Goal: Task Accomplishment & Management: Manage account settings

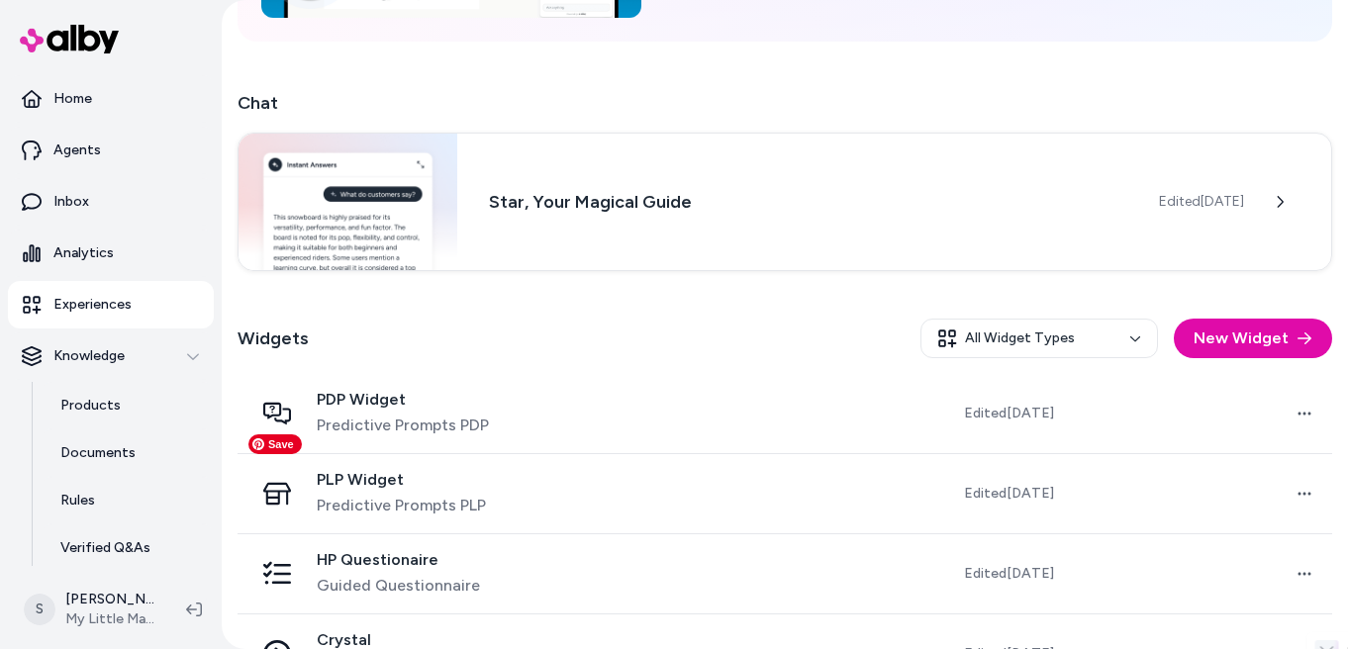
scroll to position [432, 0]
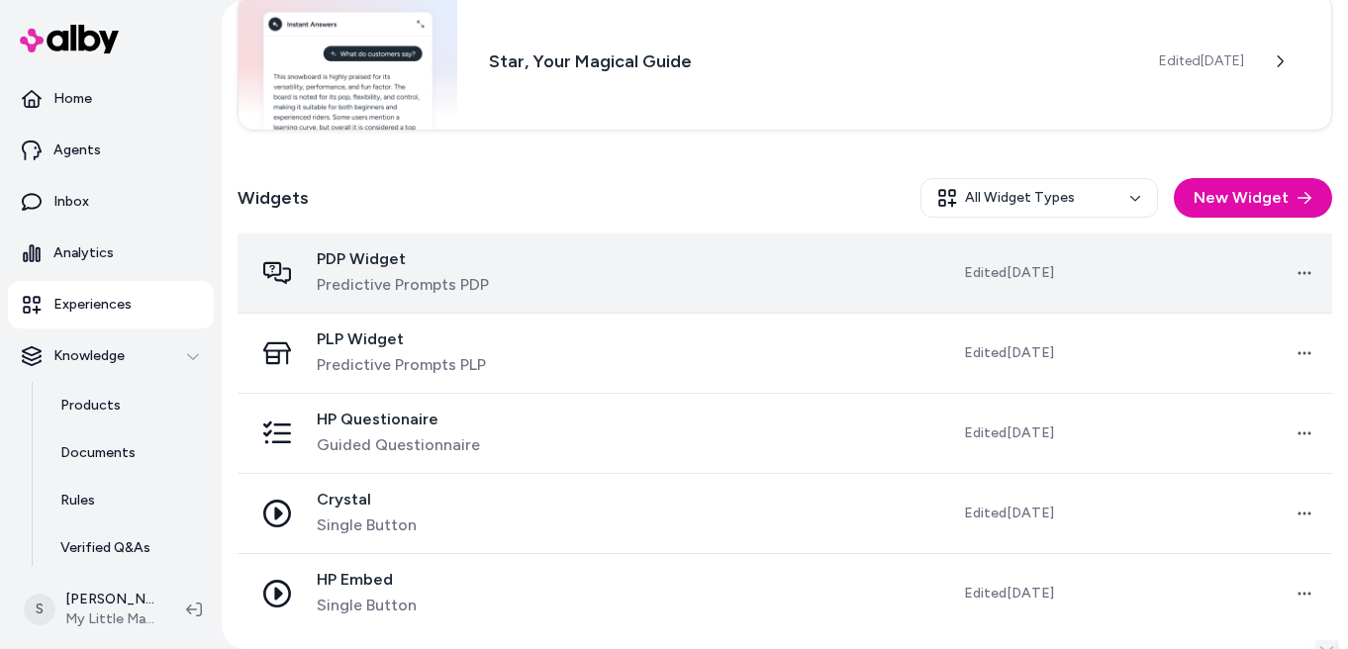
click at [475, 273] on span "Predictive Prompts PDP" at bounding box center [403, 285] width 172 height 24
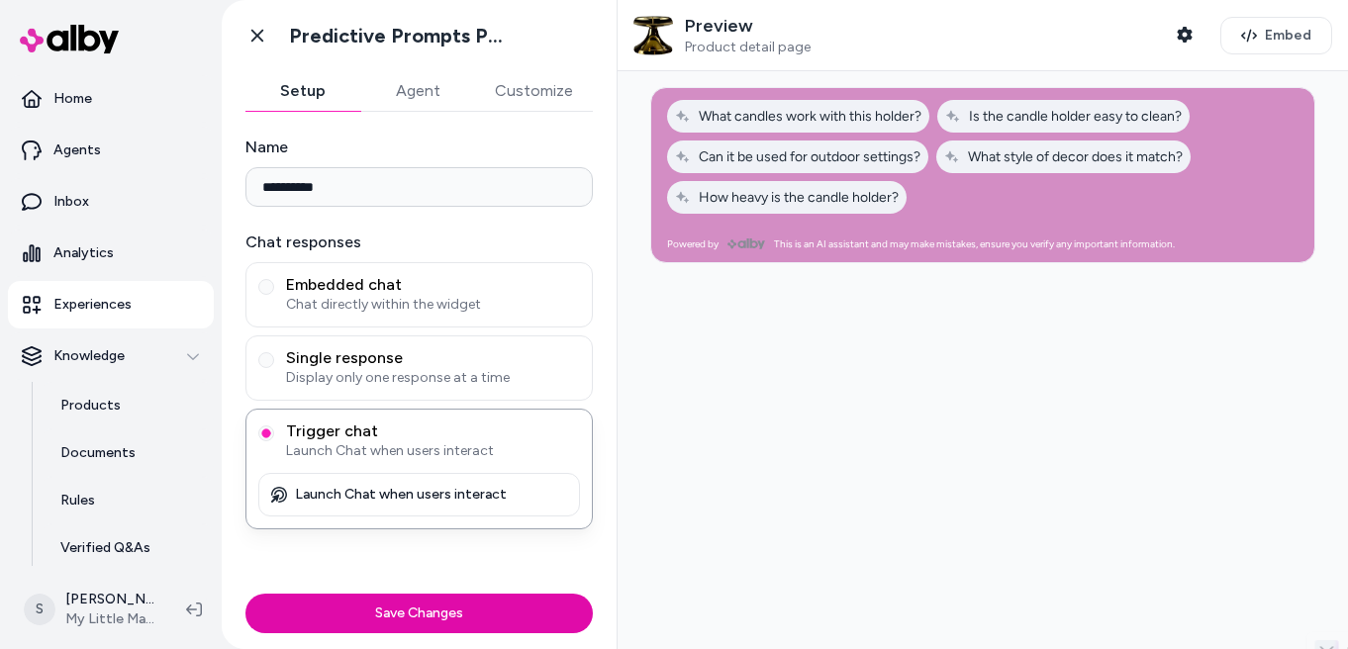
click at [501, 93] on button "Customize" at bounding box center [534, 91] width 118 height 40
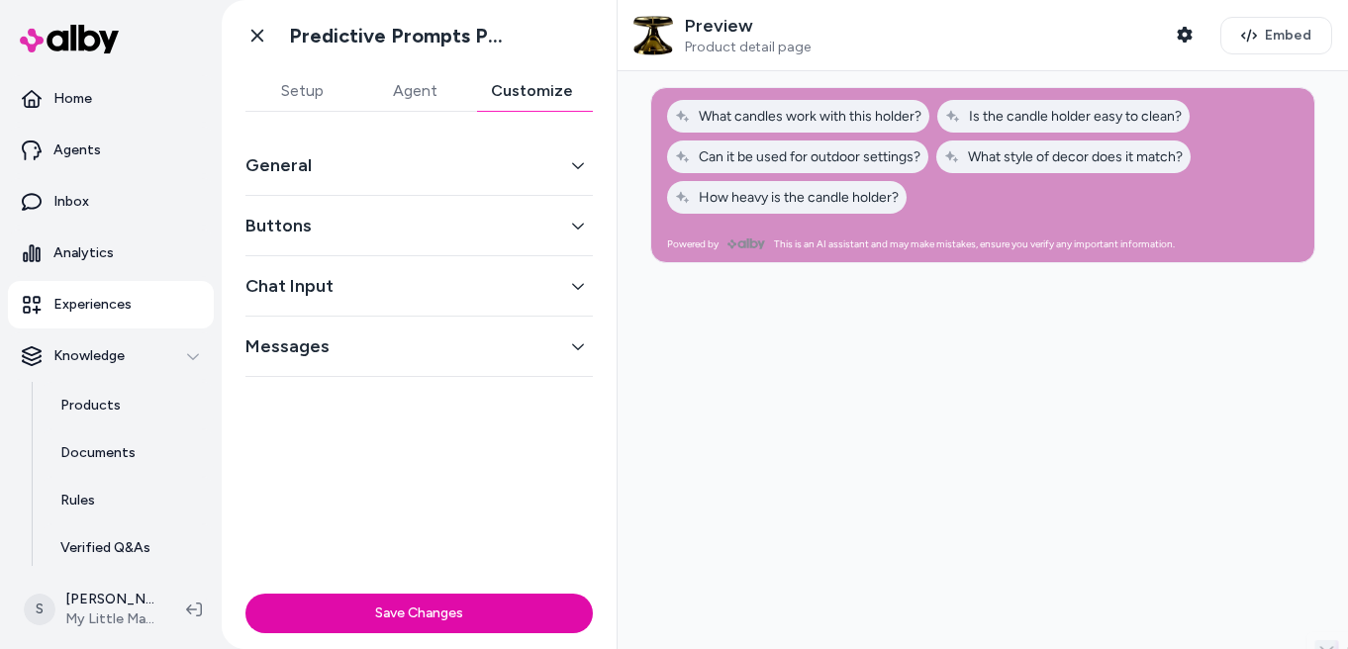
click at [485, 162] on button "General" at bounding box center [418, 165] width 347 height 28
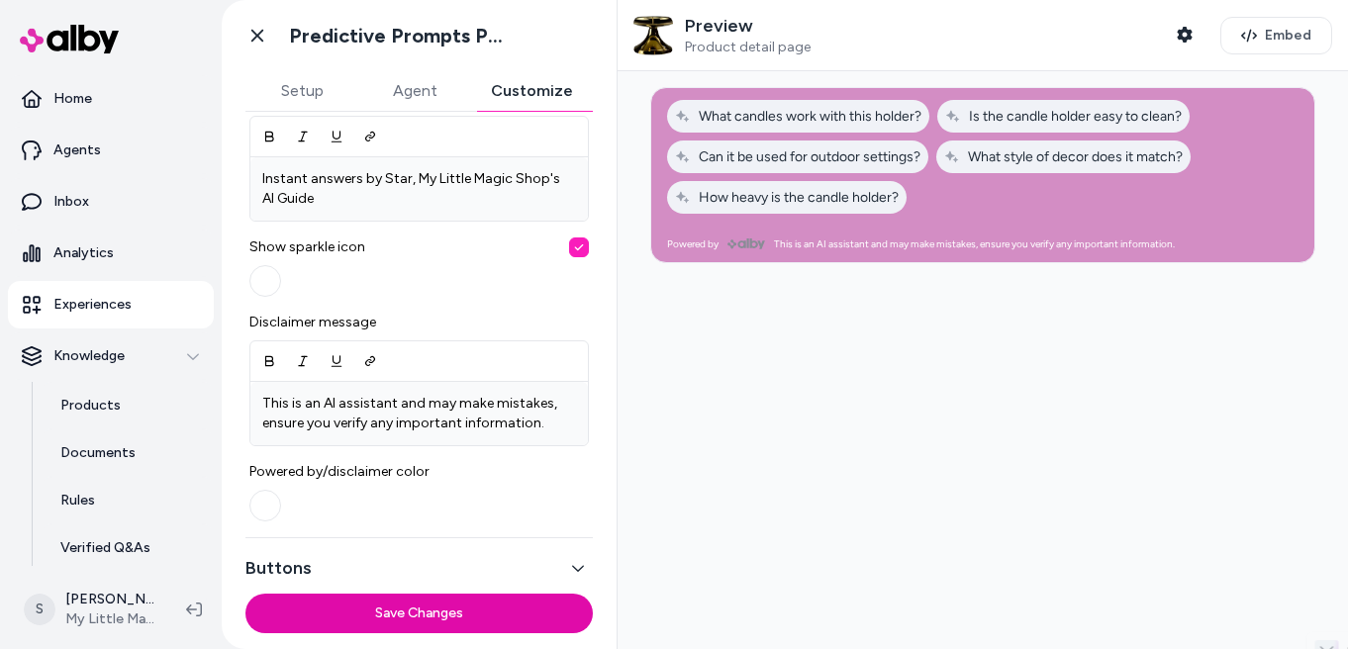
scroll to position [680, 0]
click at [273, 279] on button "button" at bounding box center [265, 282] width 32 height 32
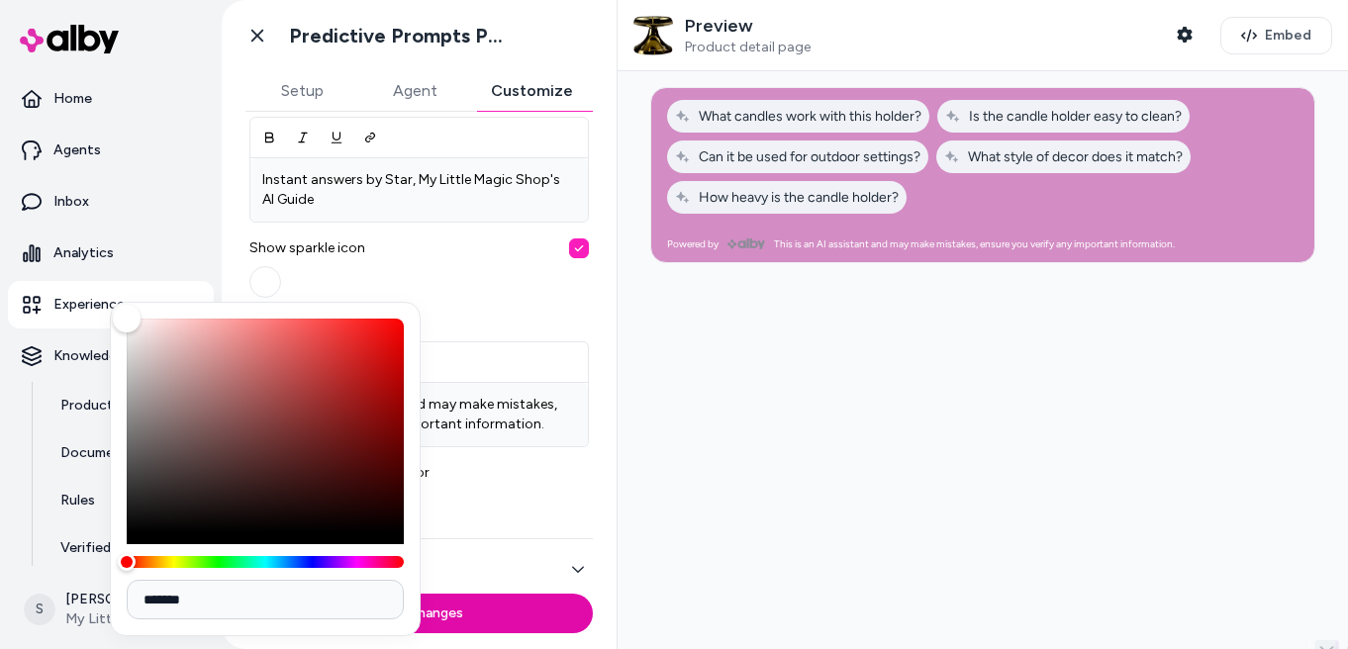
click at [473, 292] on div "Show sparkle icon" at bounding box center [418, 268] width 339 height 59
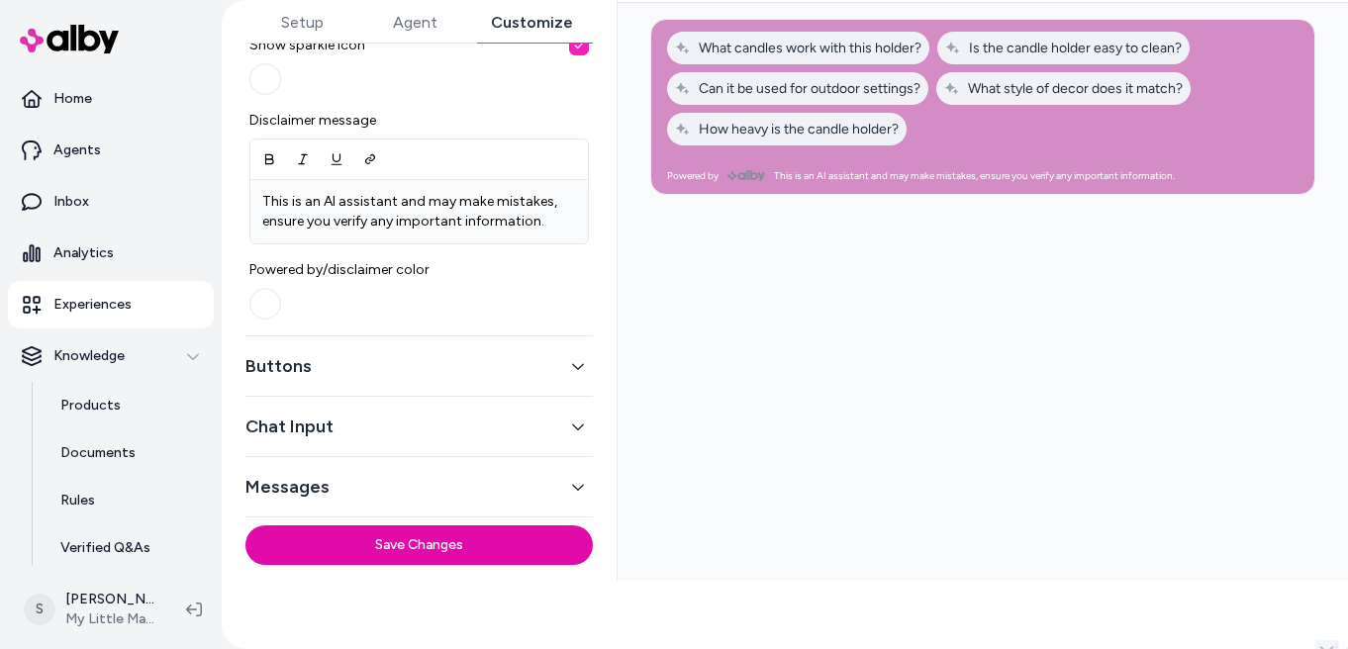
scroll to position [74, 0]
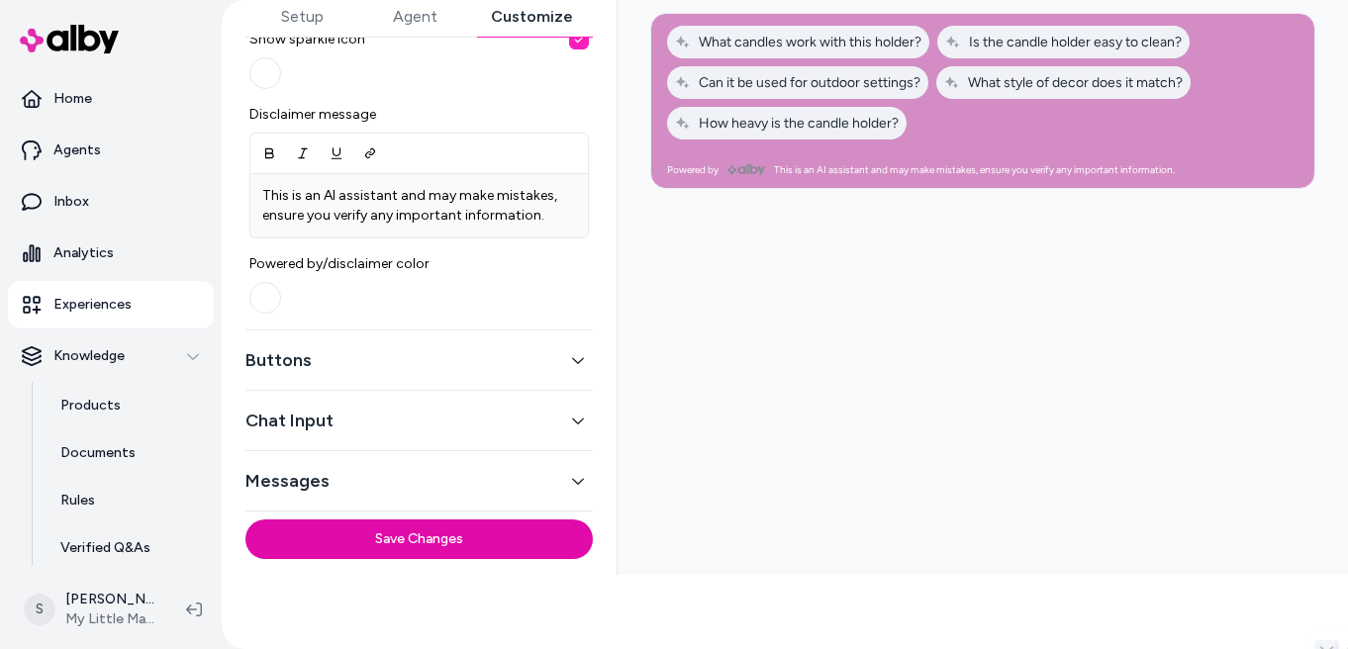
click at [339, 359] on button "Buttons" at bounding box center [418, 360] width 347 height 28
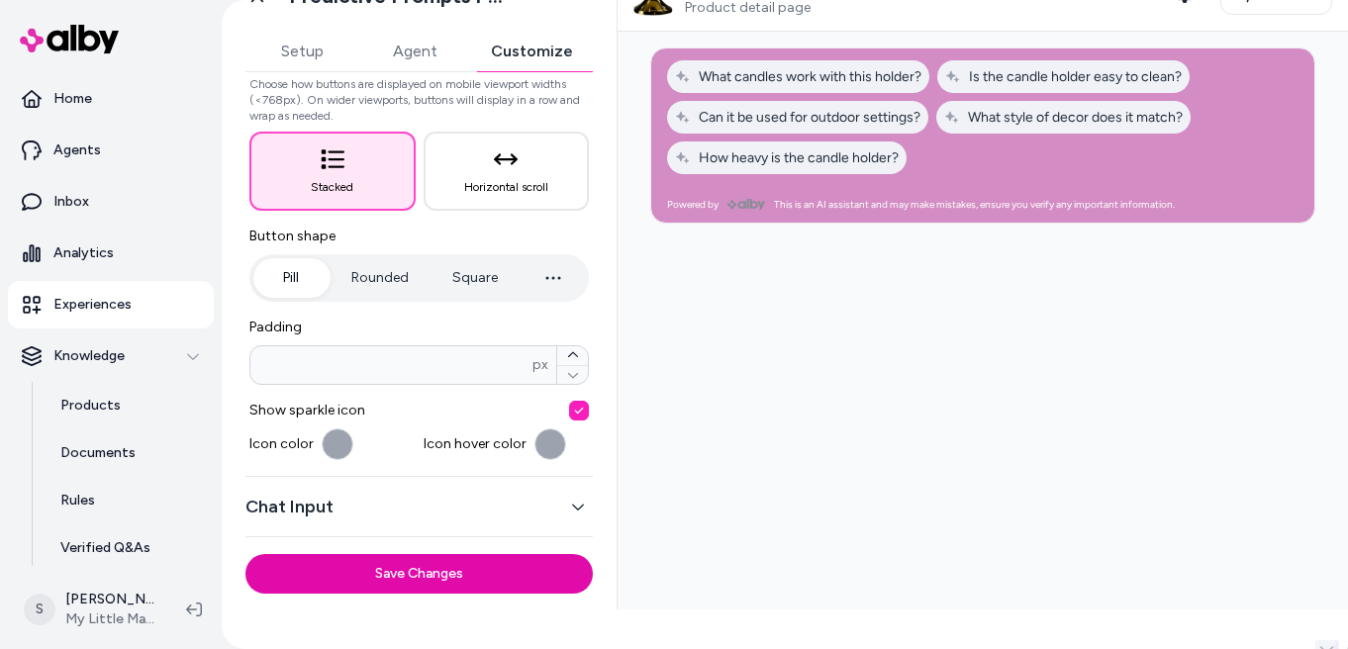
scroll to position [228, 0]
click at [658, 364] on div at bounding box center [983, 321] width 730 height 578
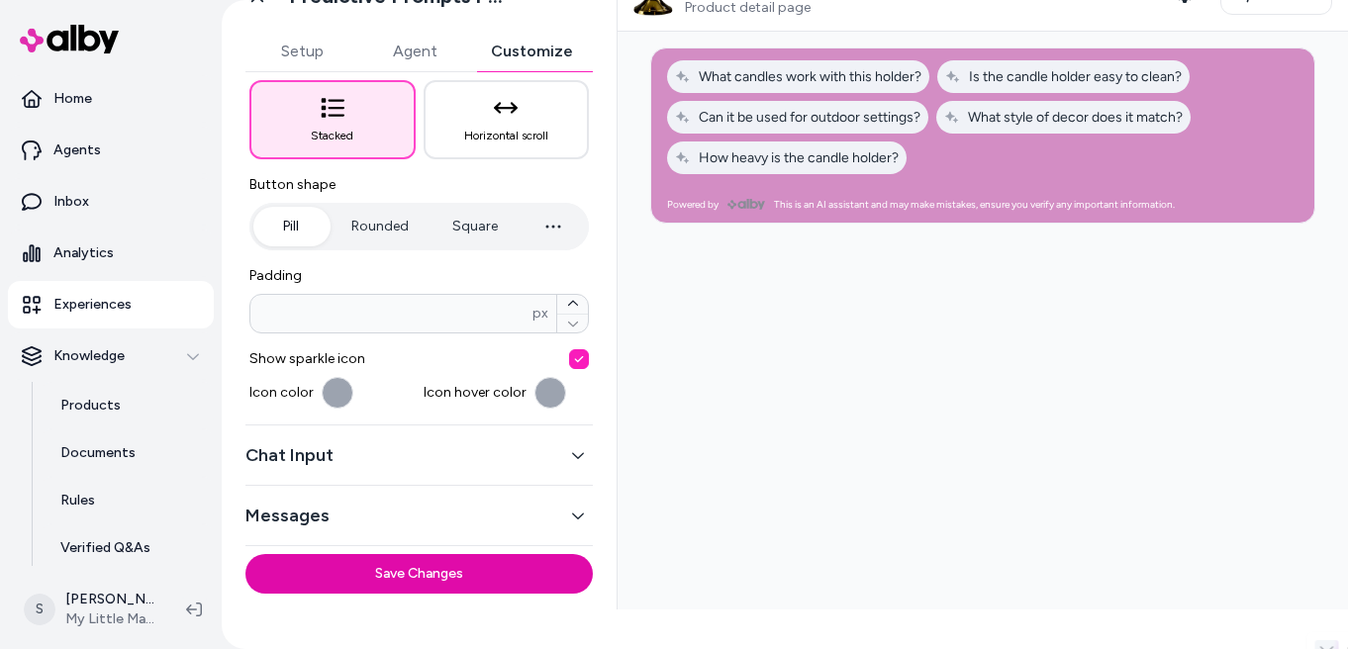
click at [494, 475] on div "Chat Input" at bounding box center [418, 456] width 347 height 60
click at [578, 453] on icon "button" at bounding box center [578, 455] width 14 height 14
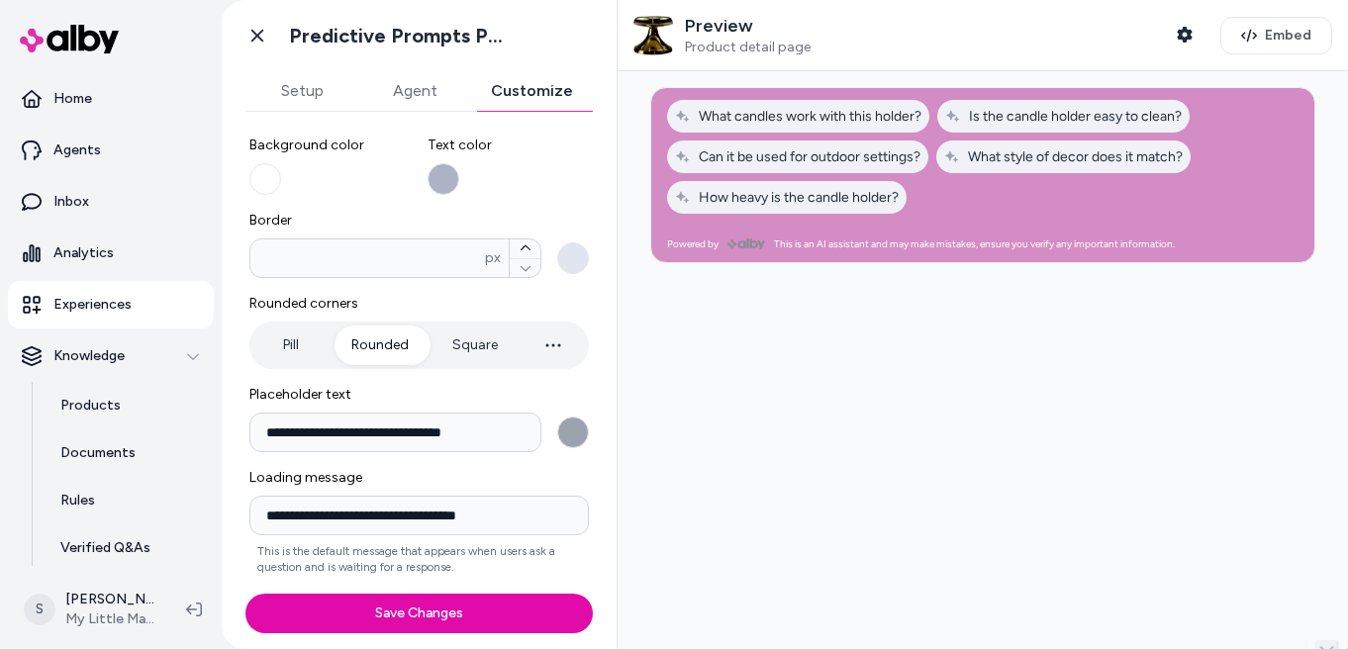
scroll to position [252, 0]
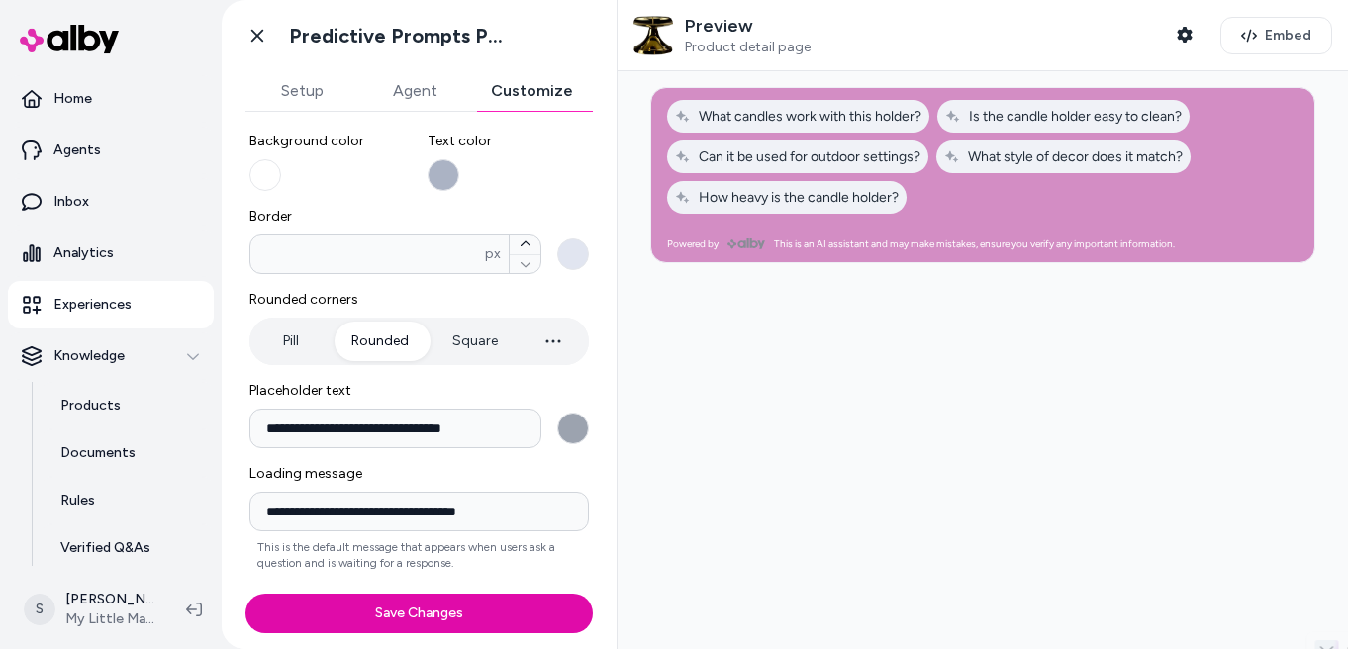
click at [301, 347] on button "Pill" at bounding box center [290, 342] width 74 height 40
click at [362, 337] on button "Rounded" at bounding box center [380, 342] width 97 height 40
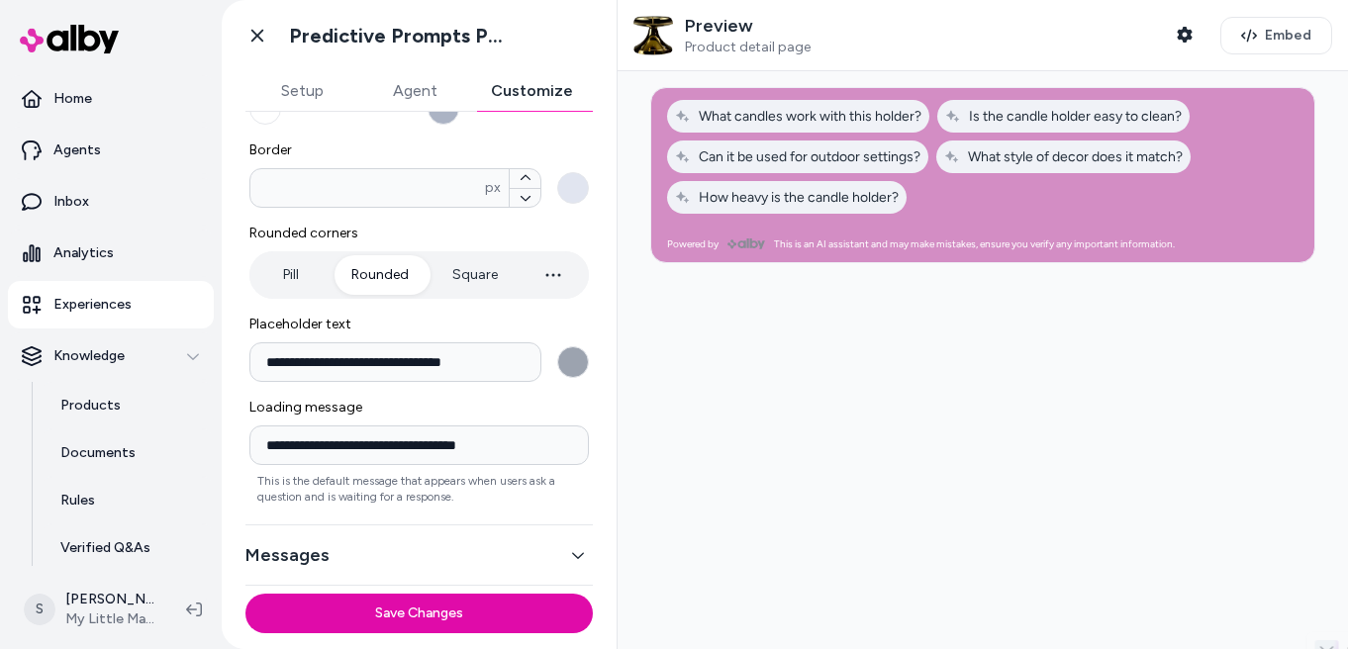
scroll to position [0, 0]
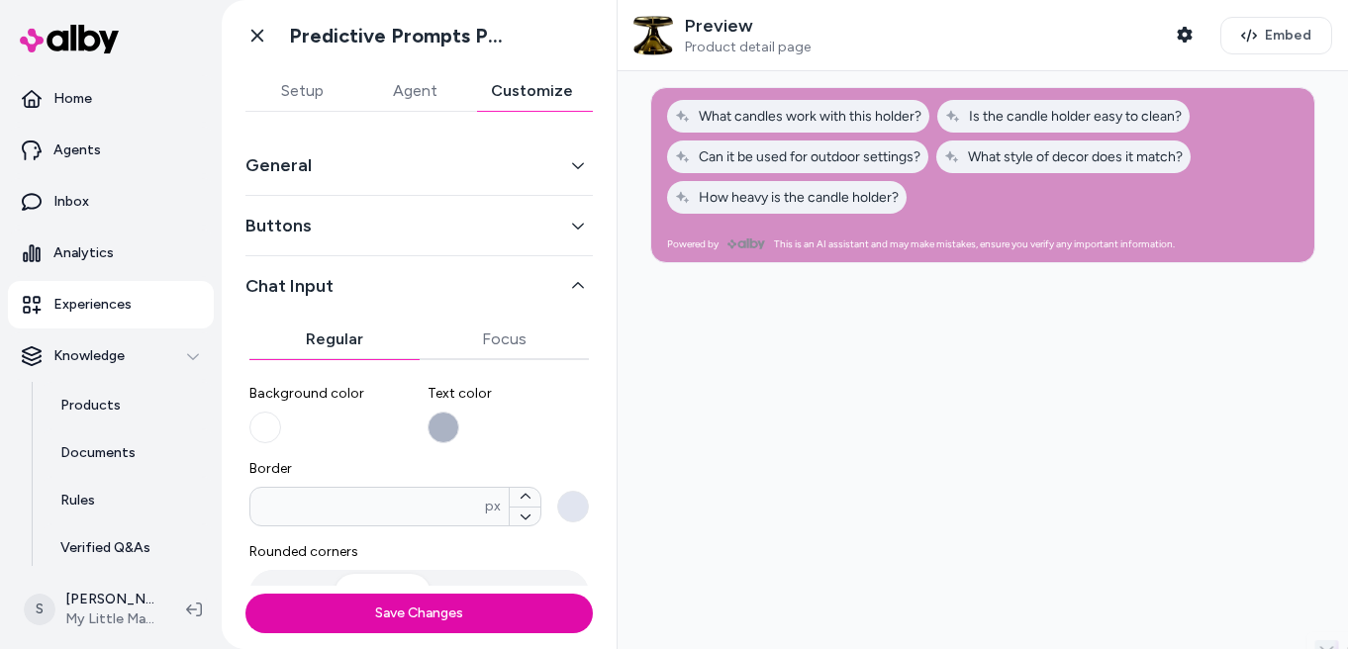
click at [562, 168] on button "General" at bounding box center [418, 165] width 347 height 28
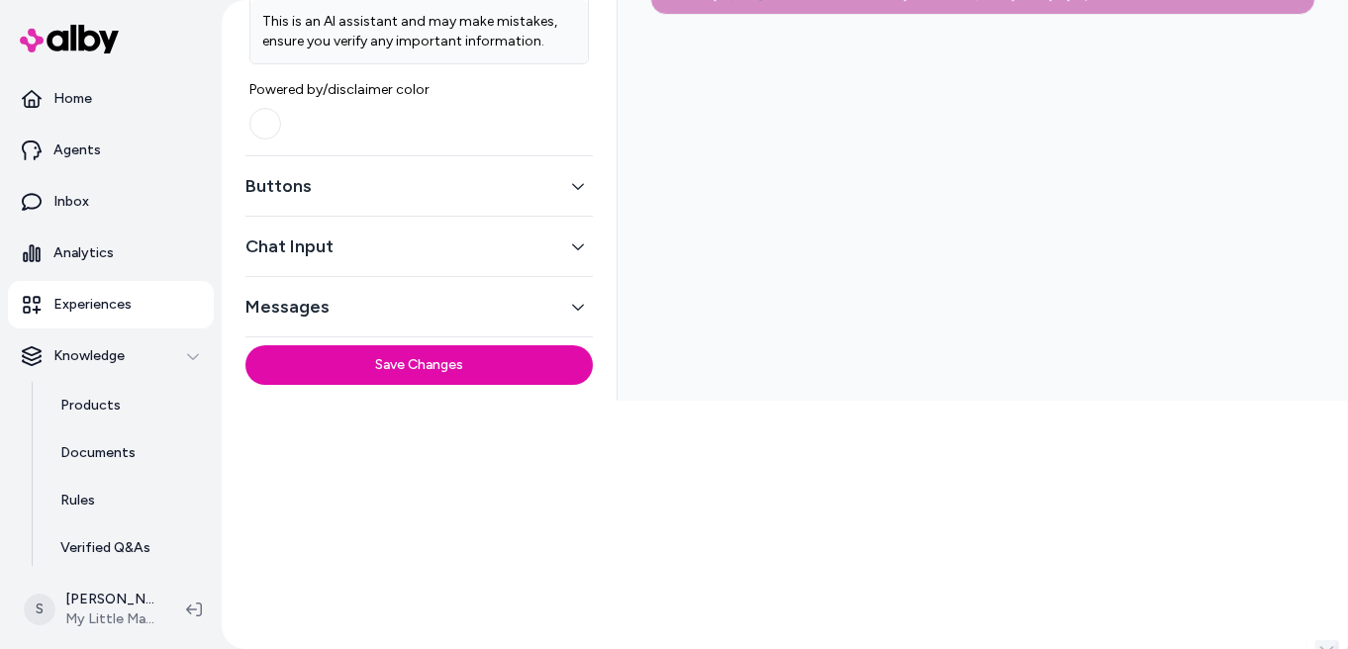
scroll to position [259, 0]
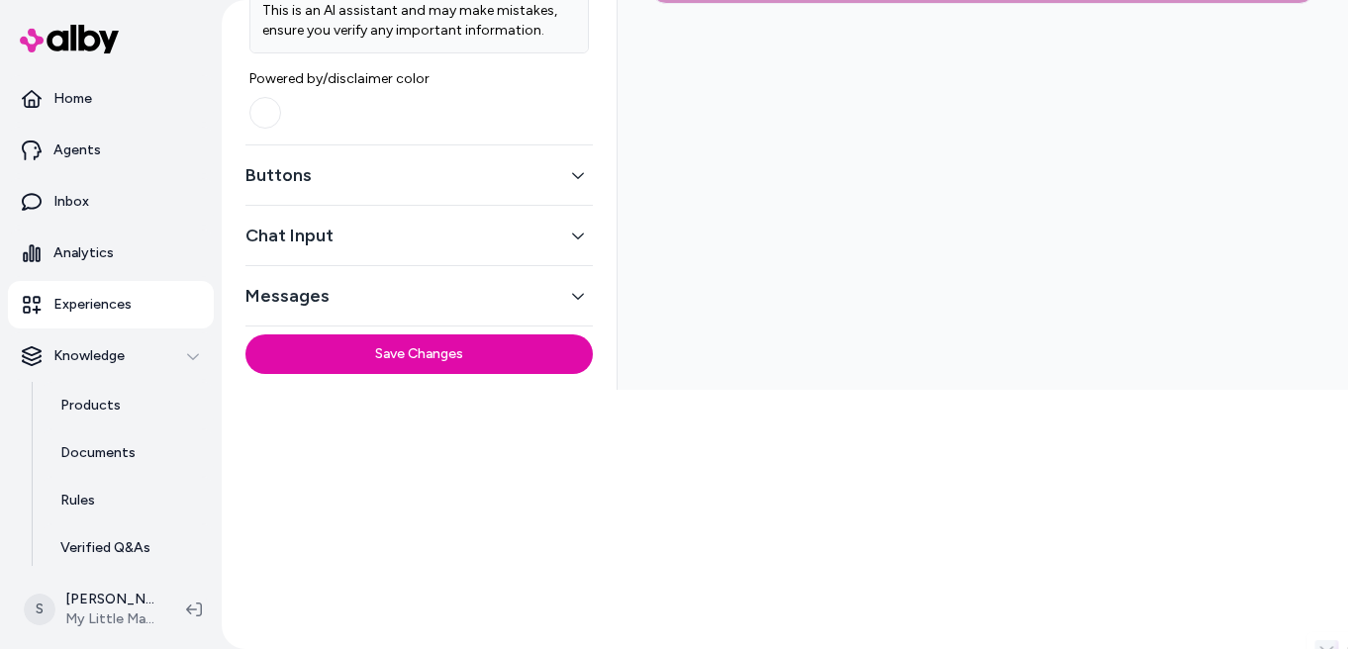
click at [430, 234] on button "Chat Input" at bounding box center [418, 236] width 347 height 28
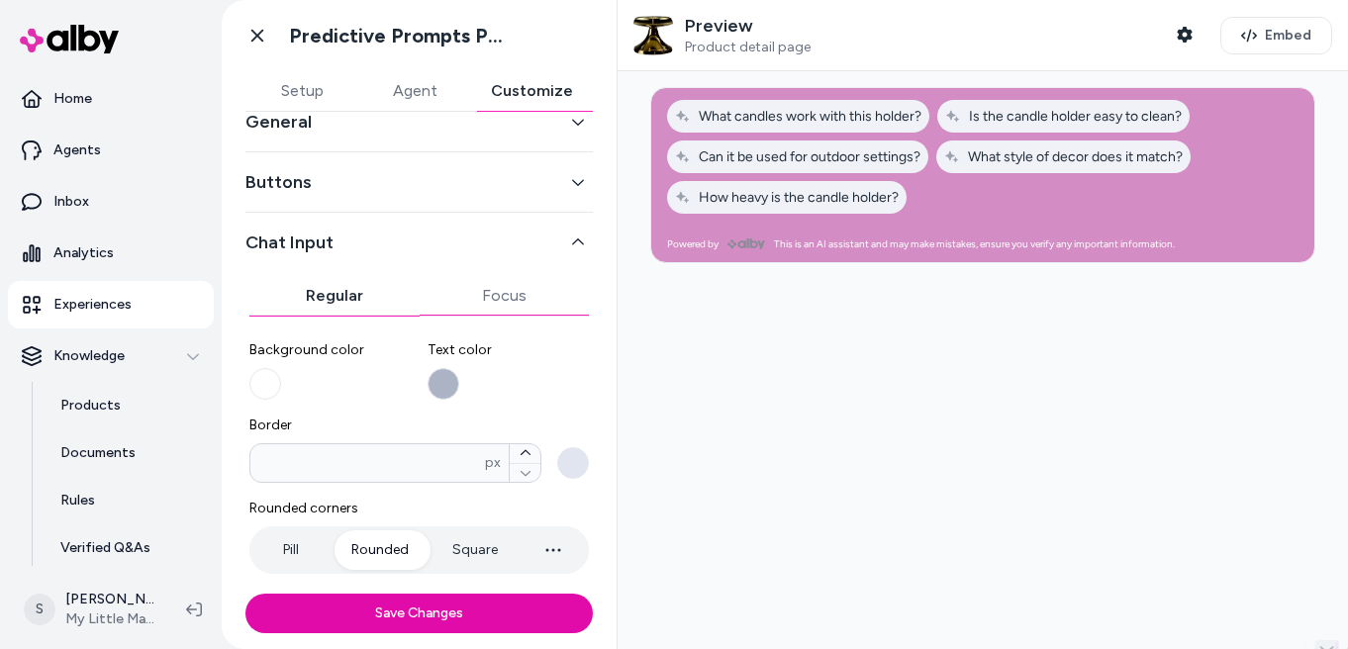
scroll to position [0, 0]
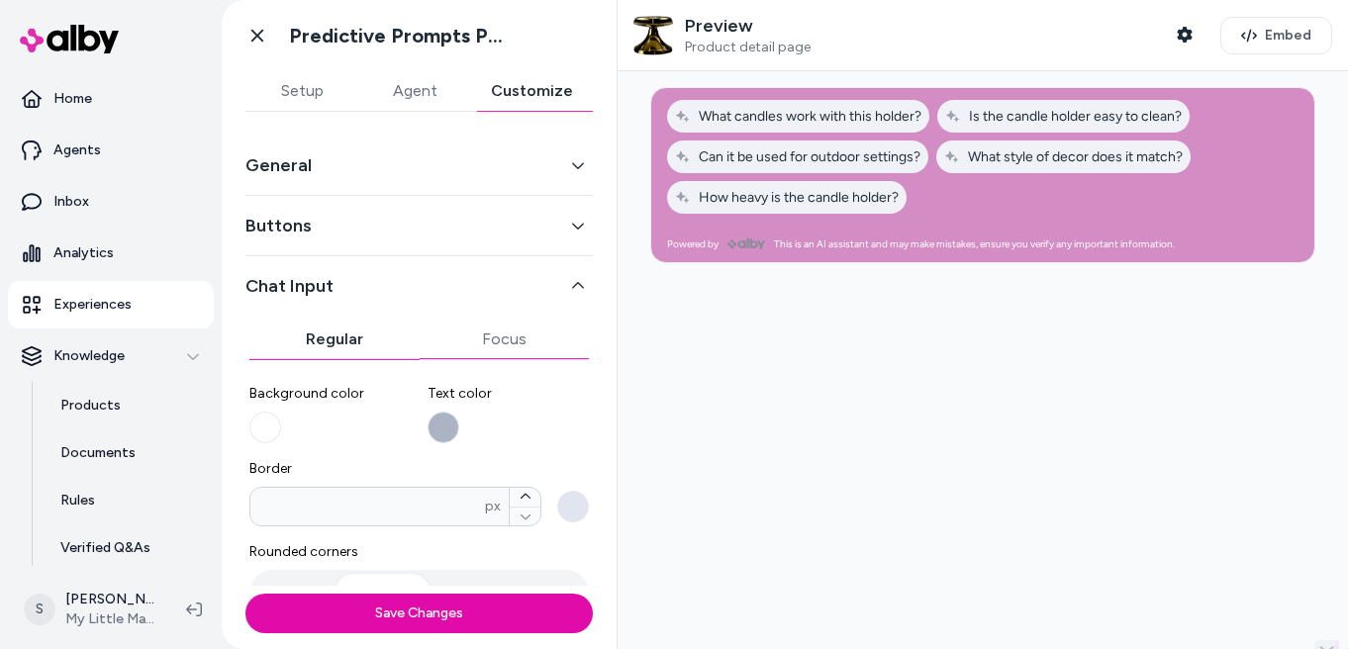
click at [445, 235] on button "Buttons" at bounding box center [418, 226] width 347 height 28
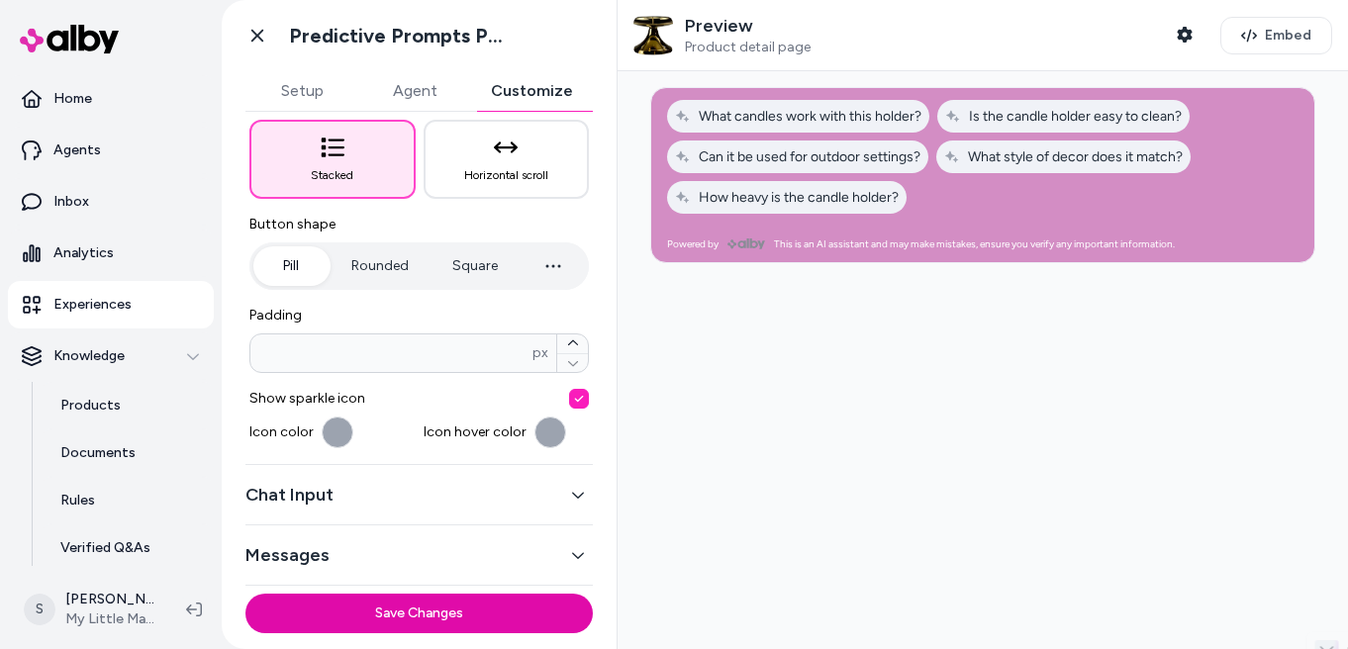
scroll to position [40, 0]
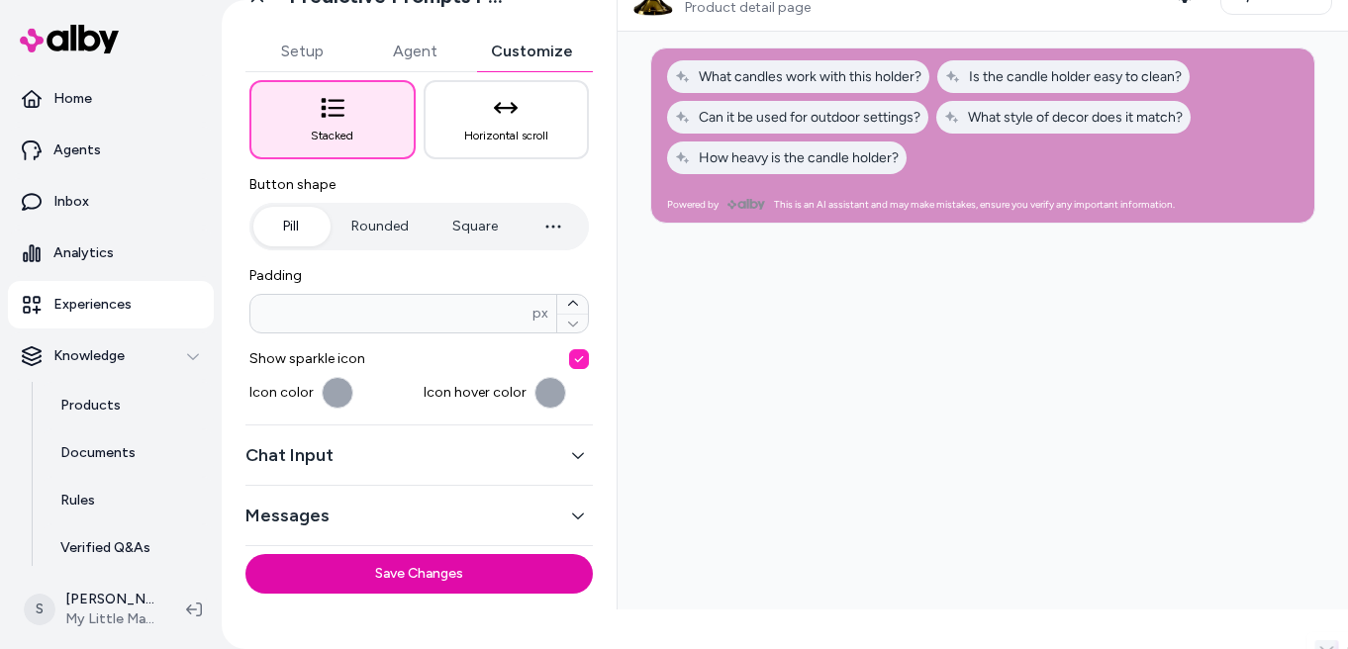
click at [398, 475] on div "Chat Input" at bounding box center [418, 456] width 347 height 60
click at [396, 461] on button "Chat Input" at bounding box center [418, 455] width 347 height 28
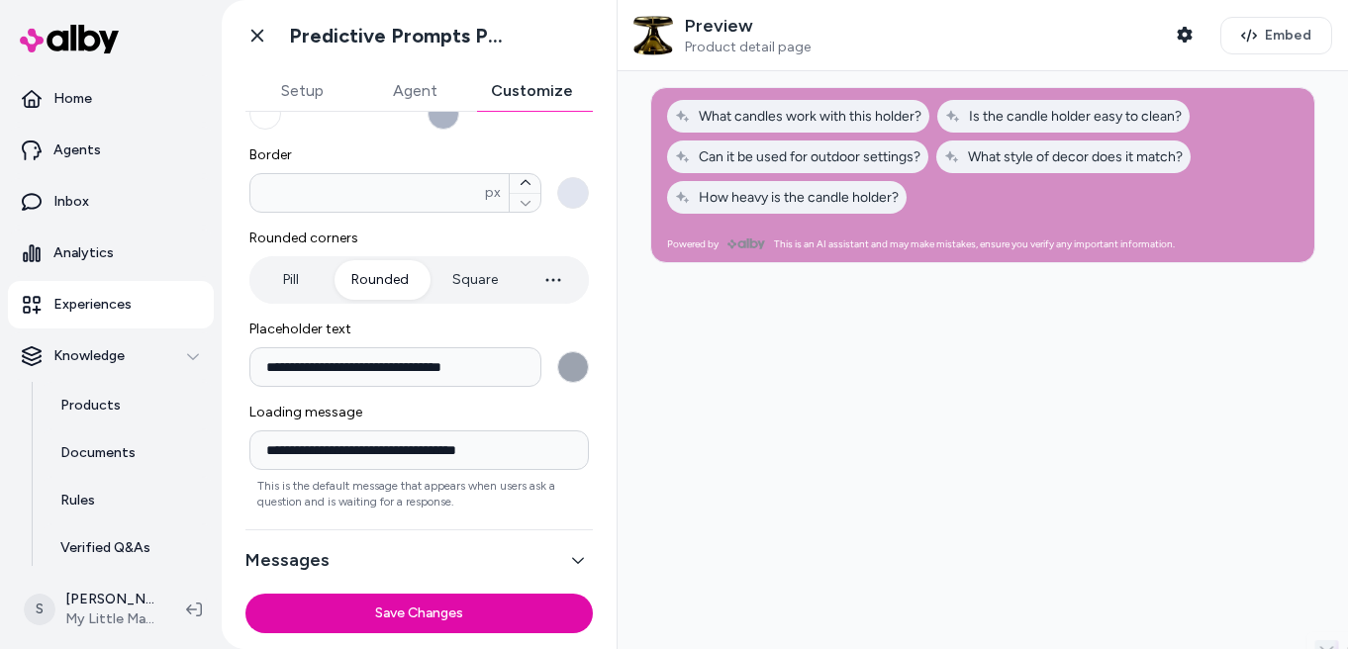
scroll to position [319, 0]
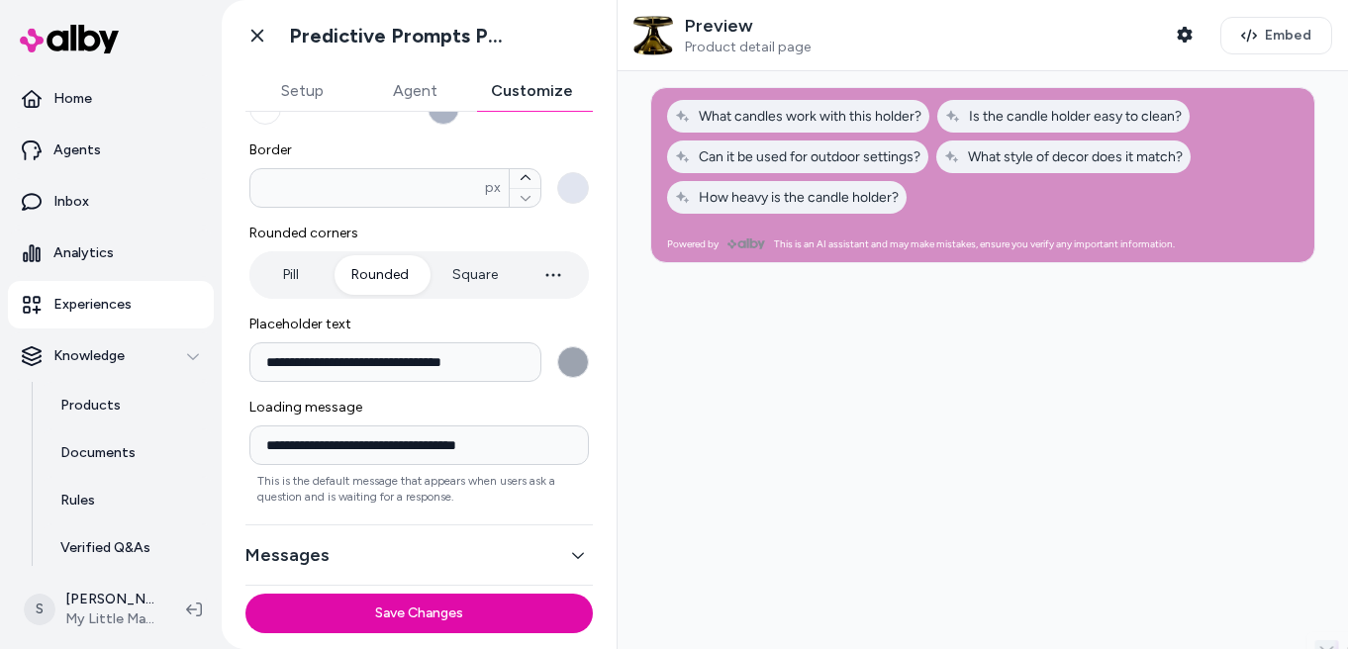
click at [454, 354] on input "**********" at bounding box center [395, 362] width 292 height 40
click at [504, 442] on input "**********" at bounding box center [418, 446] width 339 height 40
click at [499, 550] on button "Messages" at bounding box center [418, 555] width 347 height 28
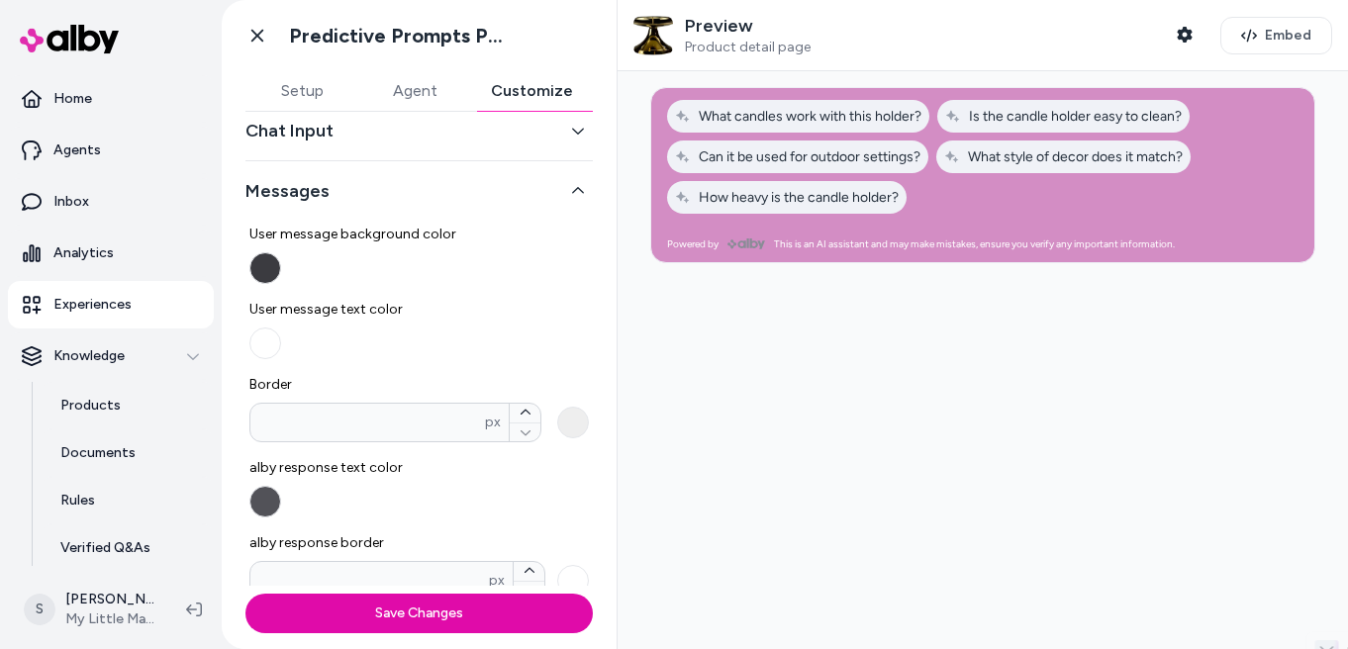
scroll to position [182, 0]
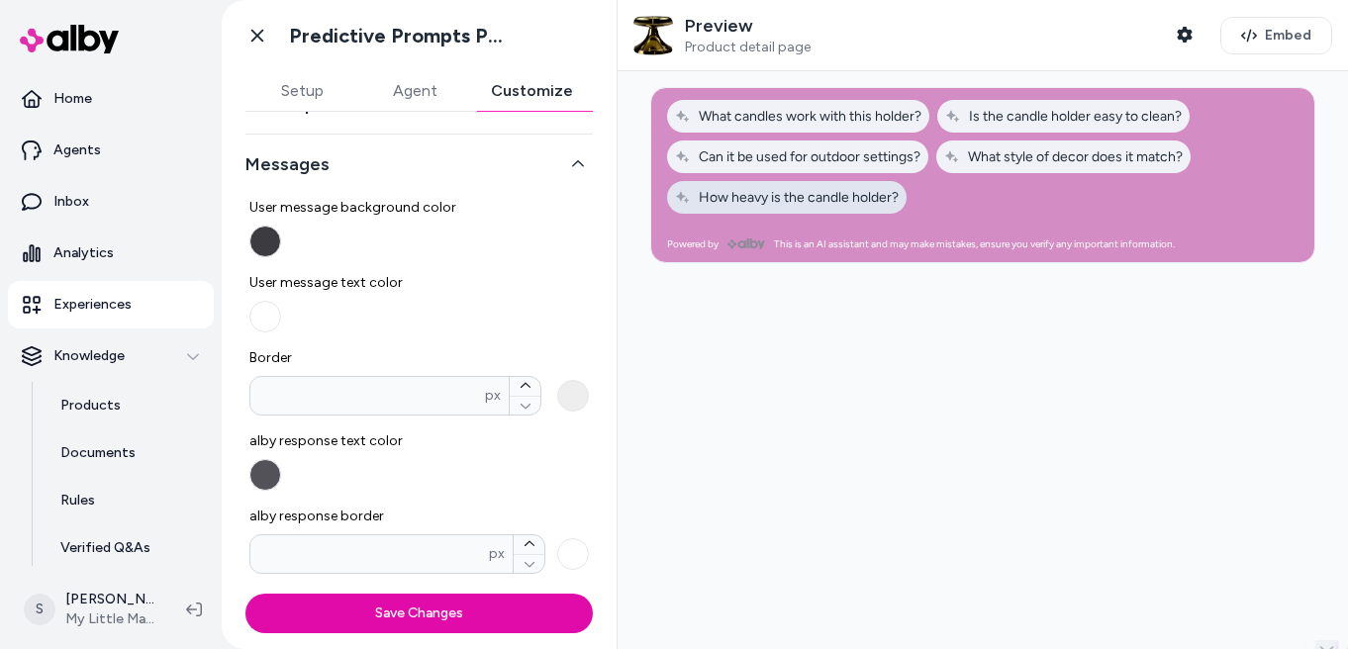
click at [712, 200] on span "How heavy is the candle holder?" at bounding box center [787, 197] width 224 height 17
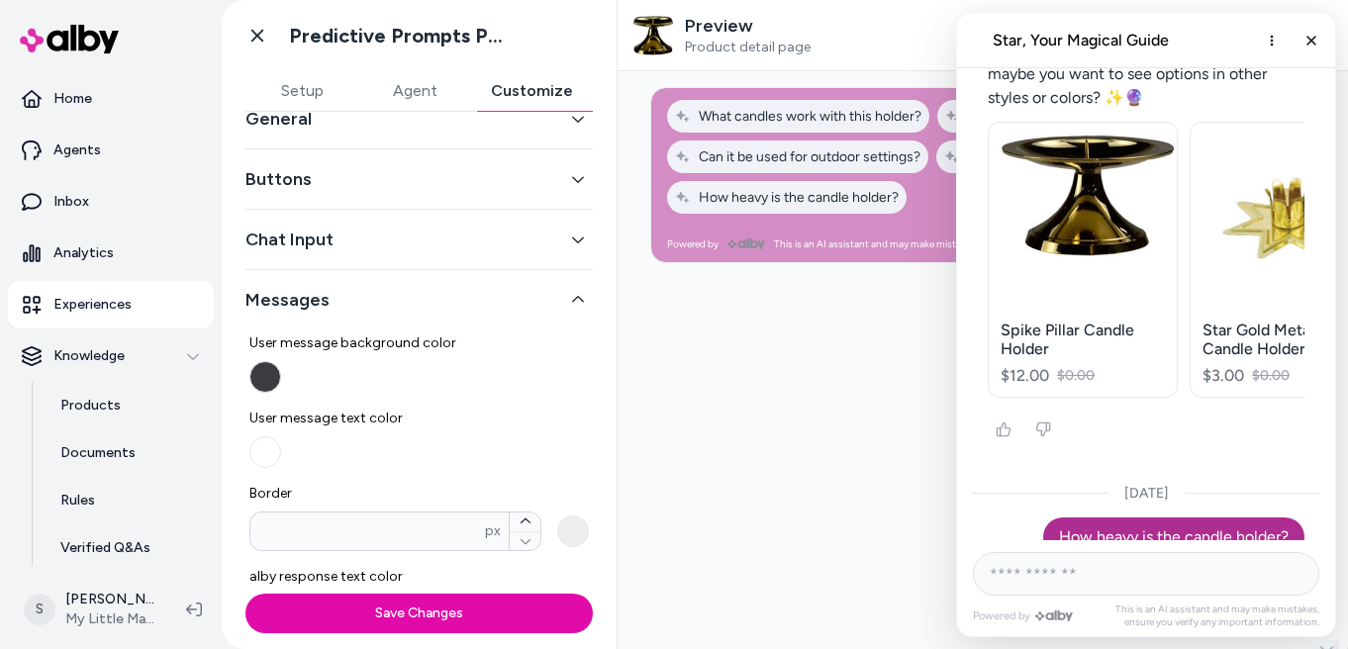
scroll to position [0, 0]
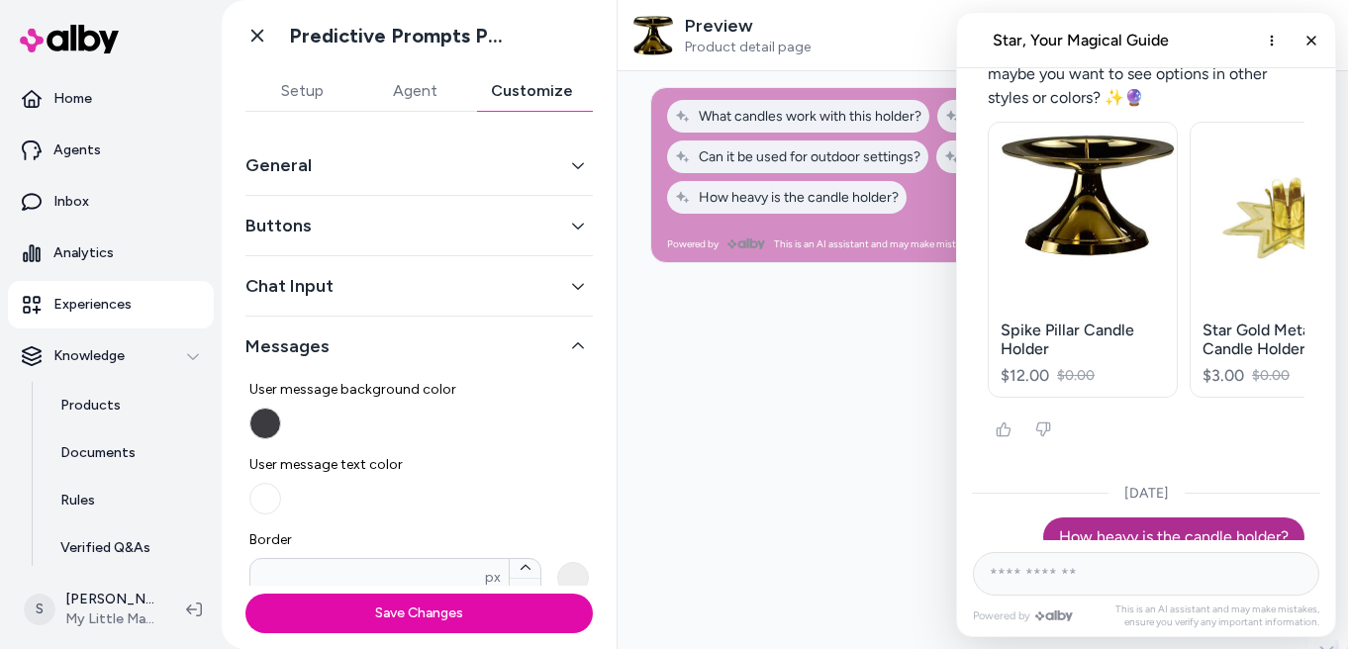
click at [484, 292] on button "Chat Input" at bounding box center [418, 286] width 347 height 28
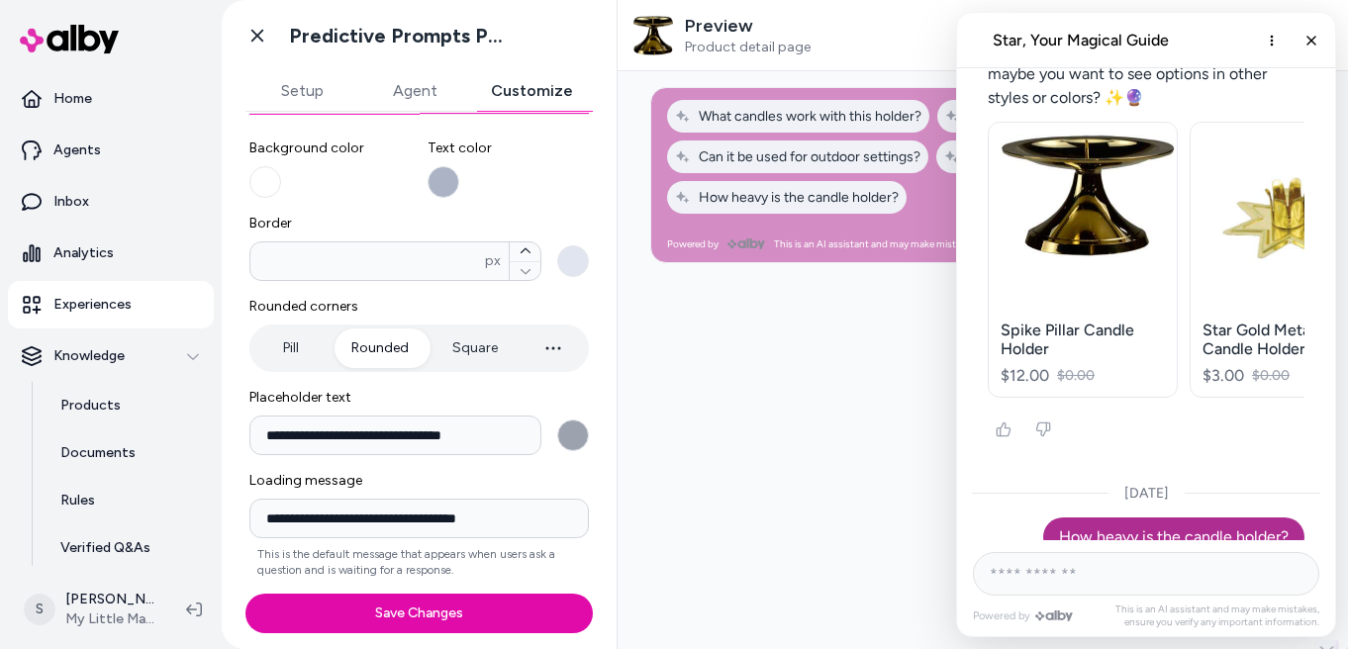
scroll to position [246, 0]
click at [551, 346] on icon "button" at bounding box center [553, 348] width 24 height 24
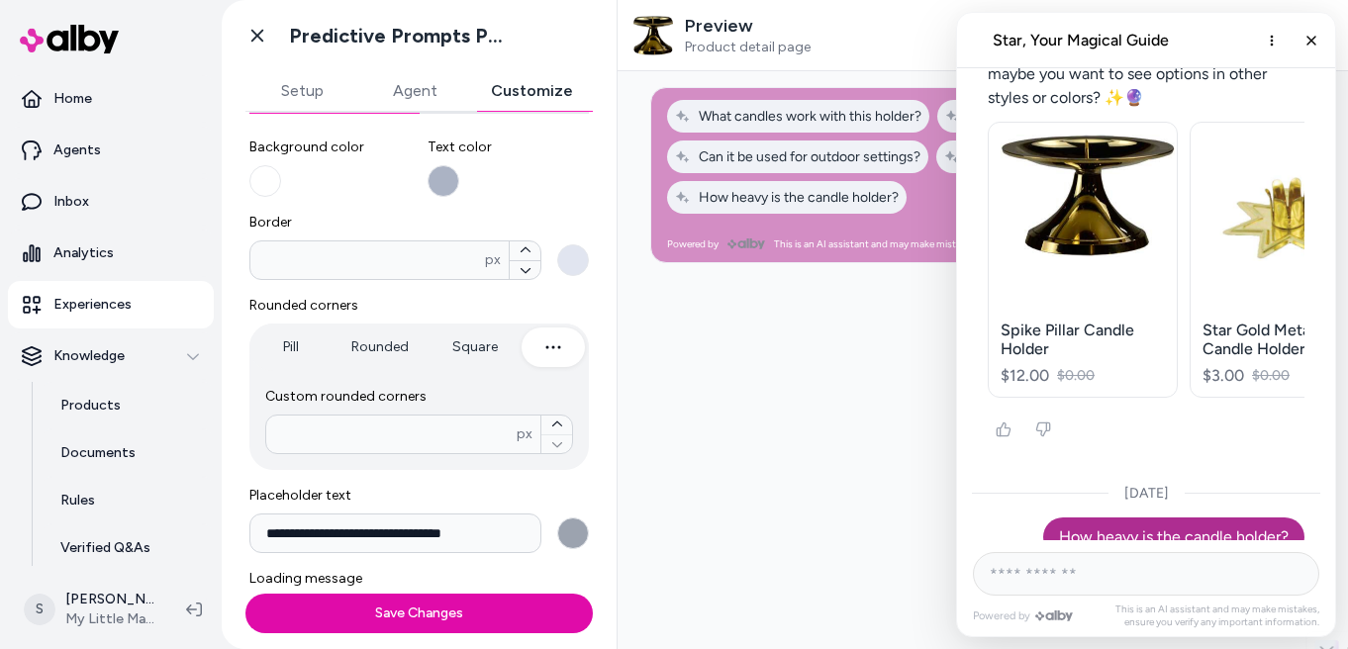
click at [321, 351] on button "Pill" at bounding box center [290, 348] width 74 height 40
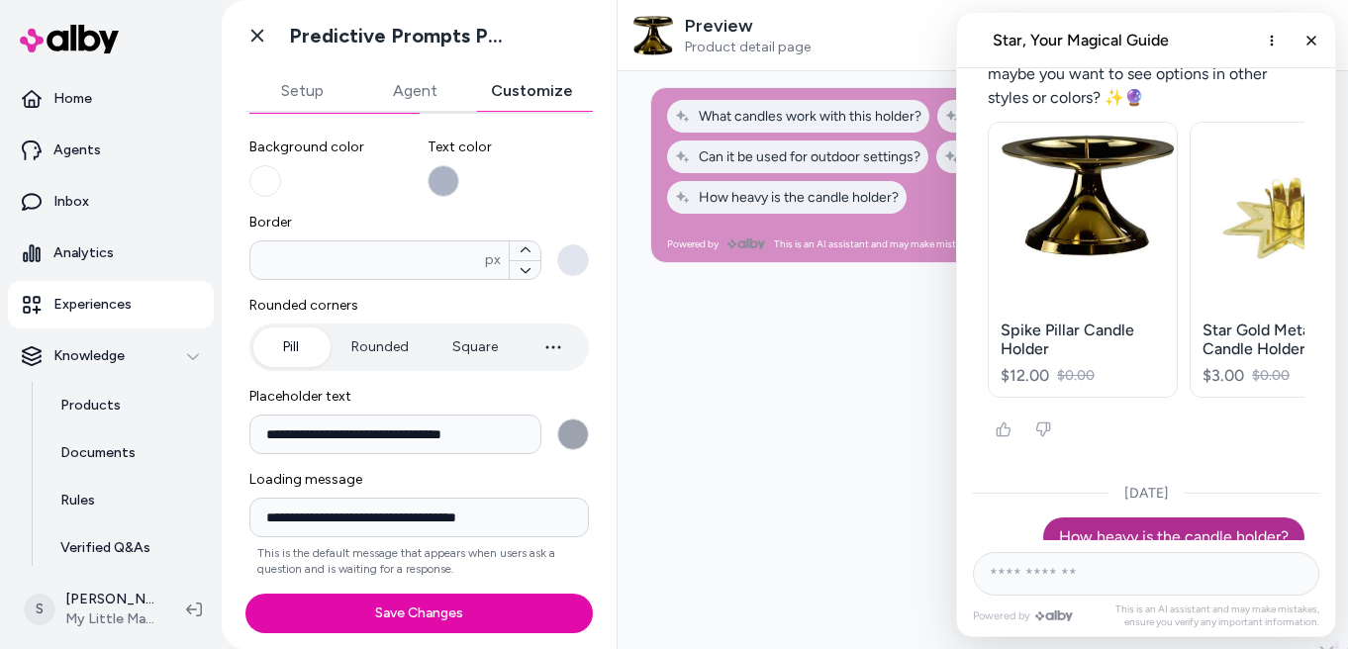
click at [376, 346] on button "Rounded" at bounding box center [380, 348] width 97 height 40
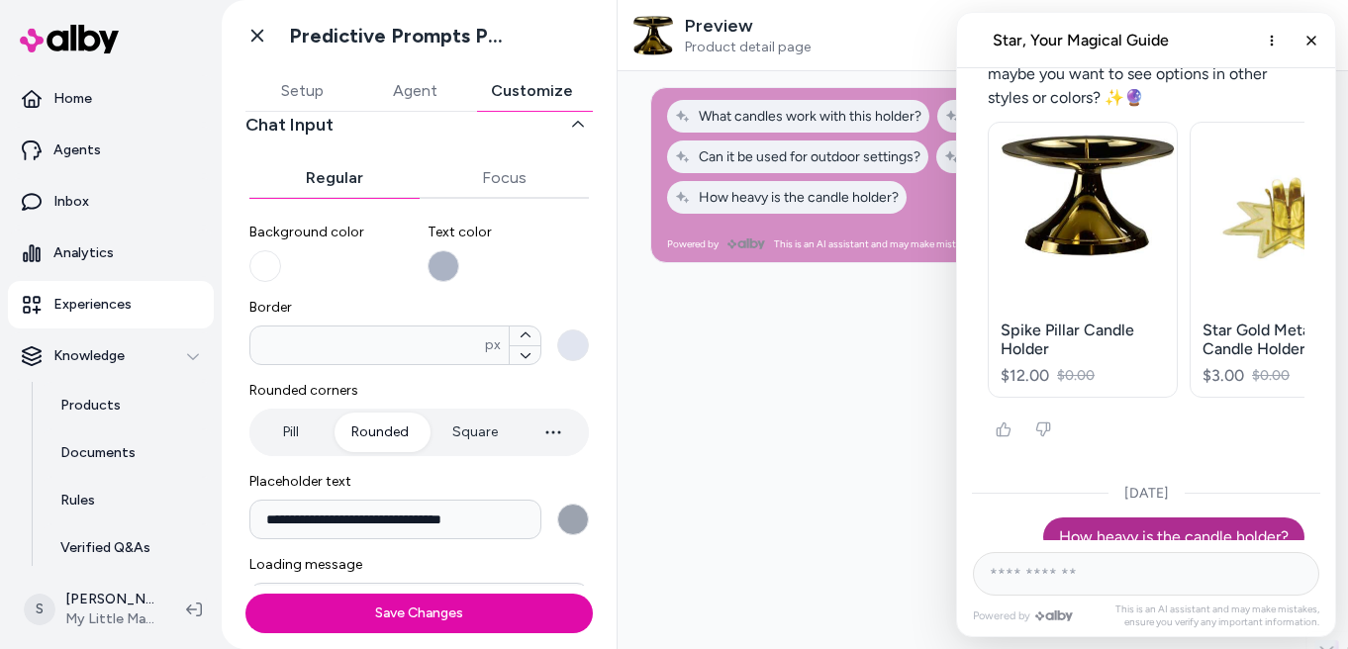
scroll to position [319, 0]
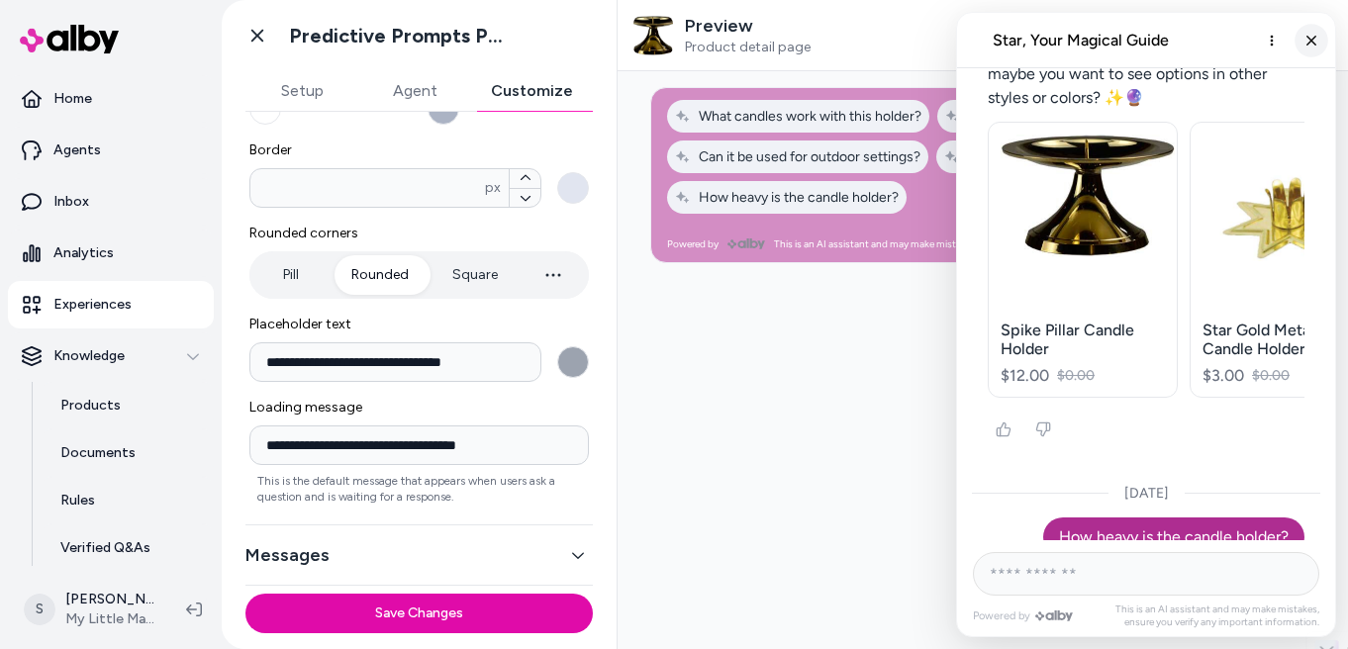
click at [1309, 43] on icon "Close chat" at bounding box center [1311, 40] width 17 height 17
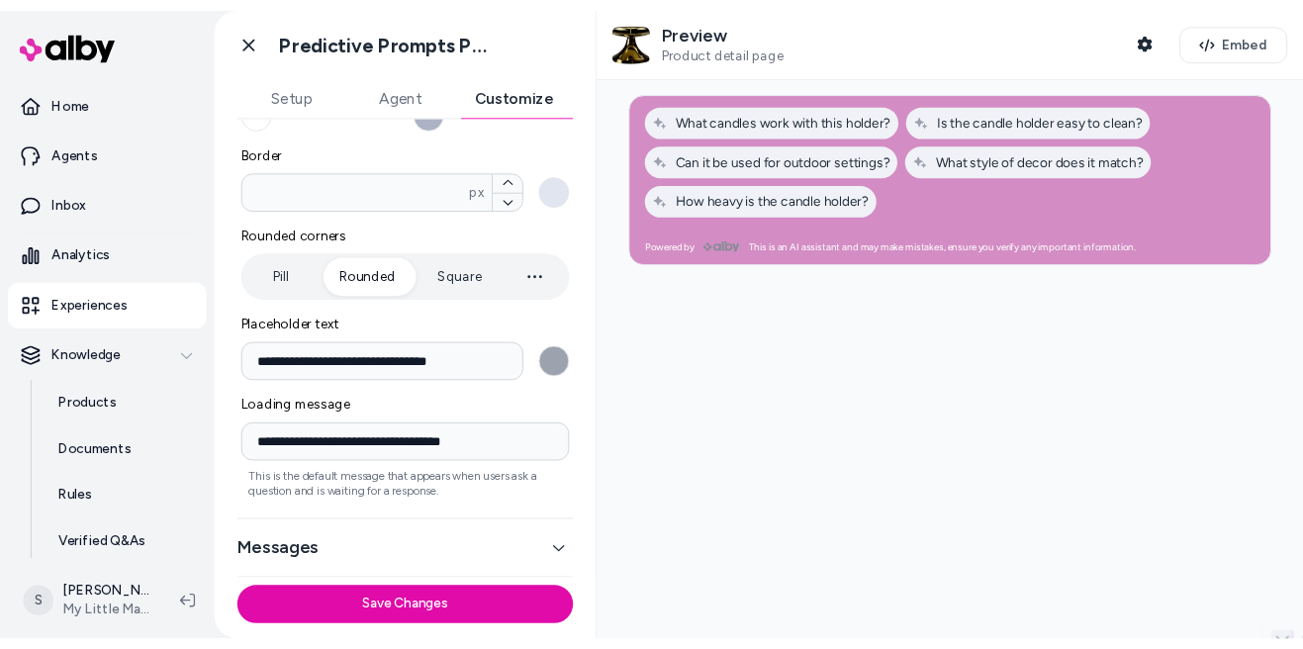
scroll to position [0, 0]
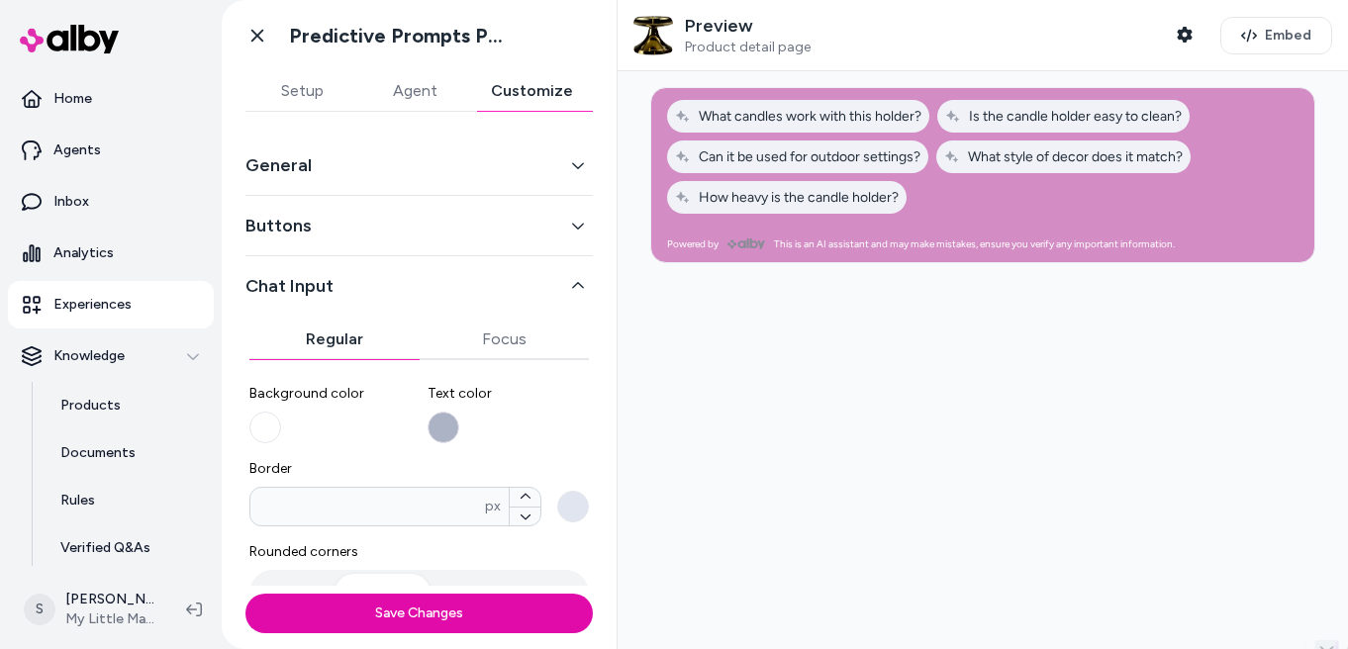
click at [394, 99] on button "Agent" at bounding box center [414, 91] width 113 height 40
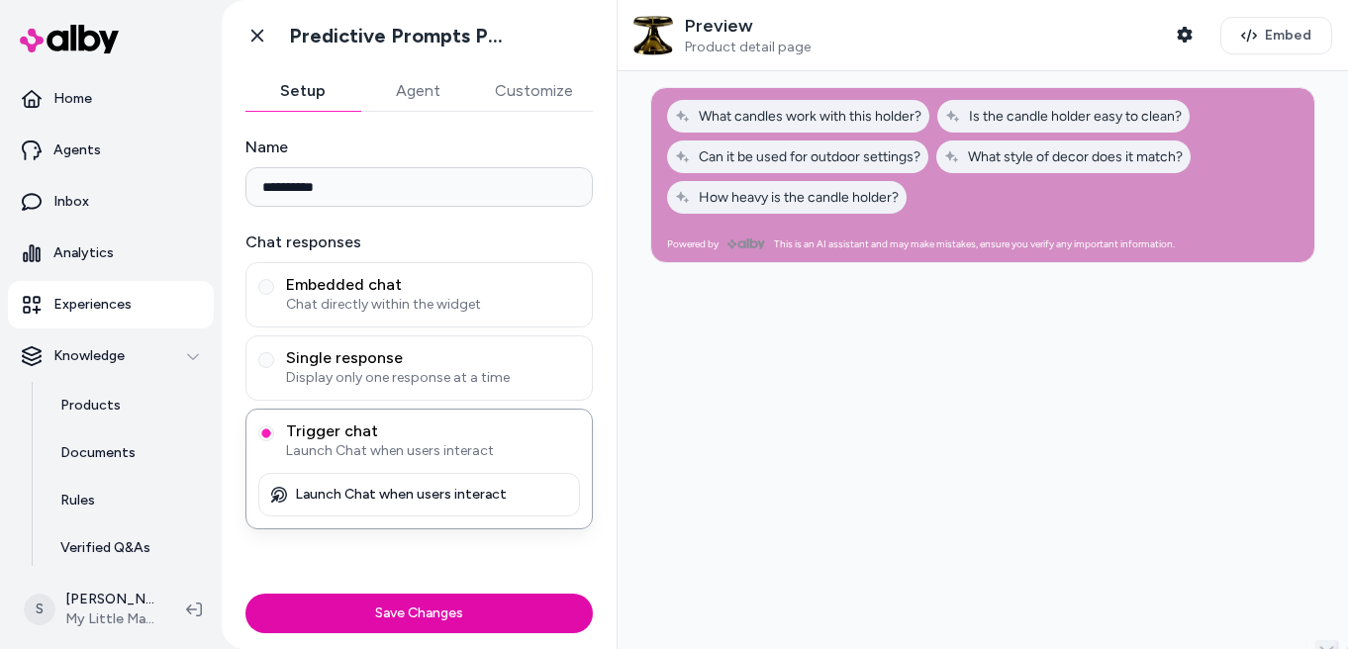
click at [317, 94] on button "Setup" at bounding box center [302, 91] width 115 height 40
click at [451, 362] on span "Single response" at bounding box center [433, 358] width 294 height 20
click at [274, 362] on button "Single response Display only one response at a time" at bounding box center [266, 360] width 16 height 16
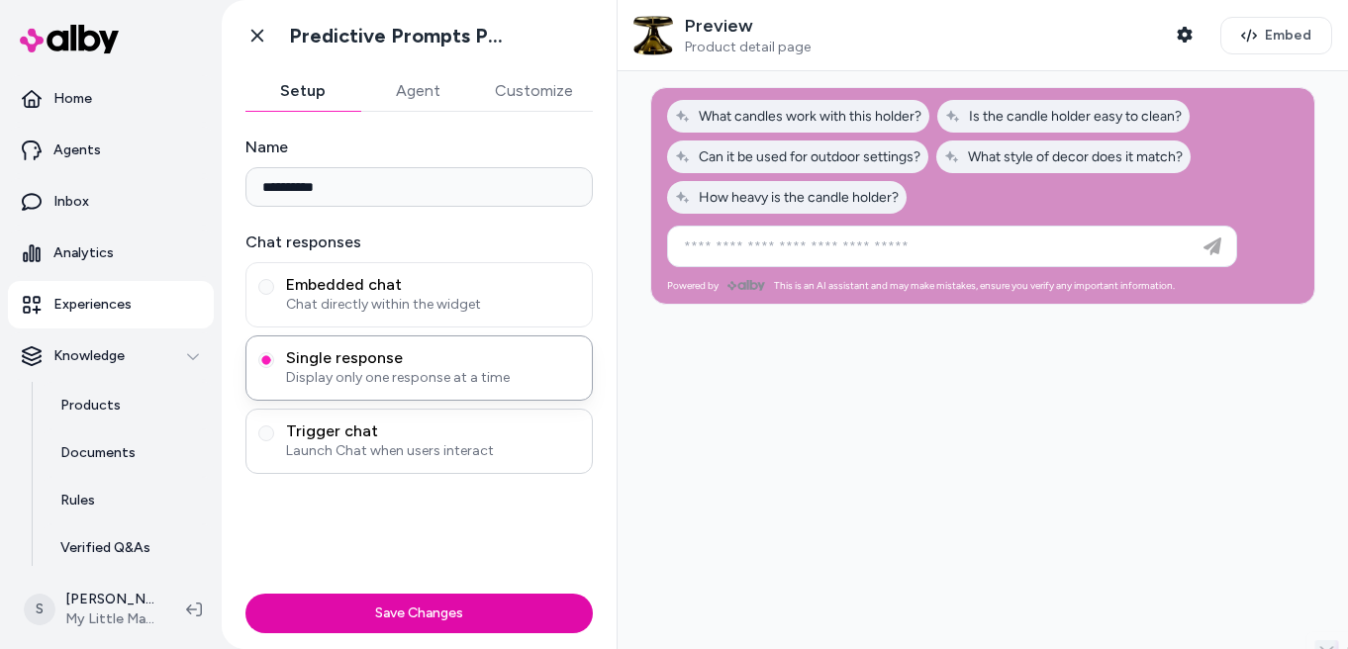
click at [449, 435] on span "Trigger chat" at bounding box center [433, 432] width 294 height 20
click at [274, 435] on button "Trigger chat Launch Chat when users interact" at bounding box center [266, 434] width 16 height 16
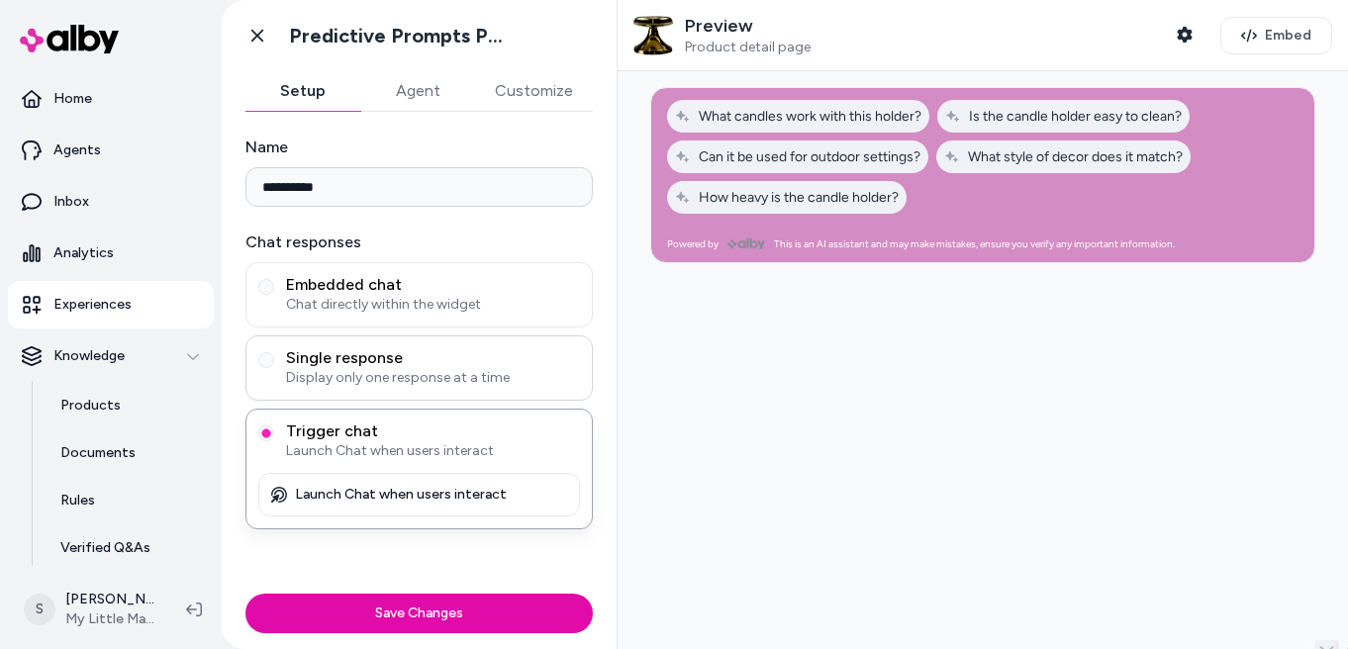
click at [436, 361] on span "Single response" at bounding box center [433, 358] width 294 height 20
click at [274, 361] on button "Single response Display only one response at a time" at bounding box center [266, 360] width 16 height 16
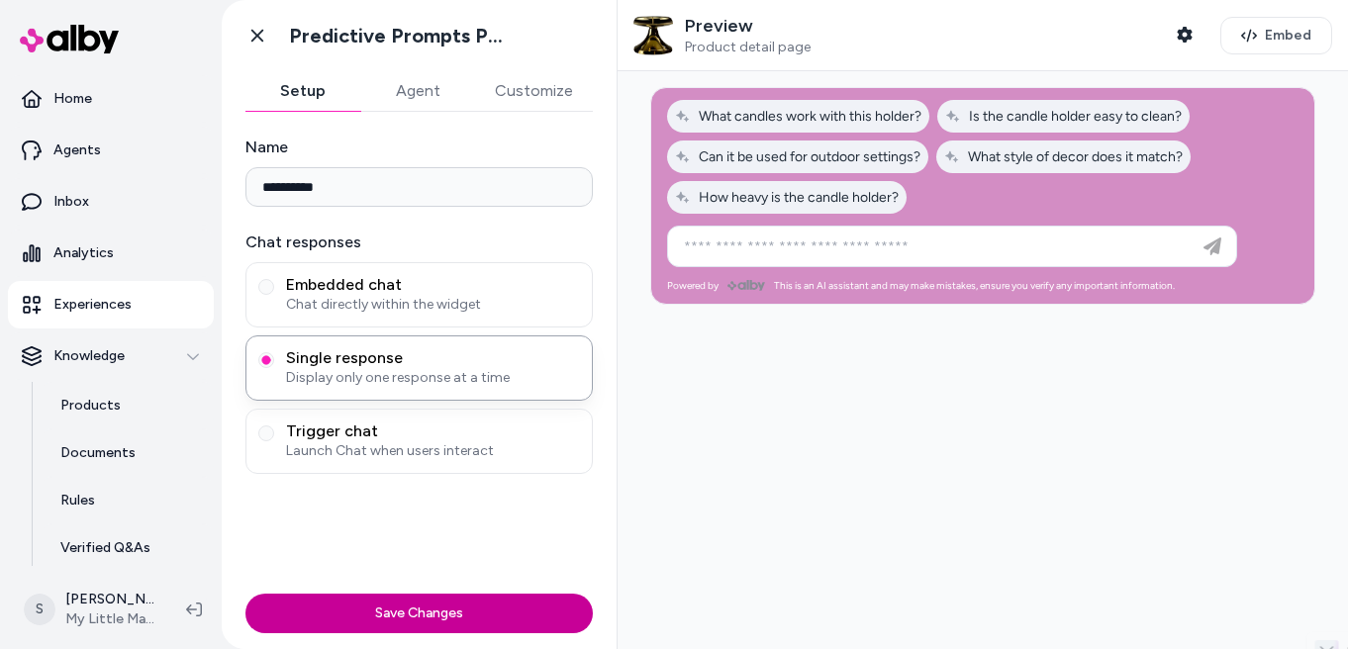
click at [459, 610] on button "Save Changes" at bounding box center [418, 614] width 347 height 40
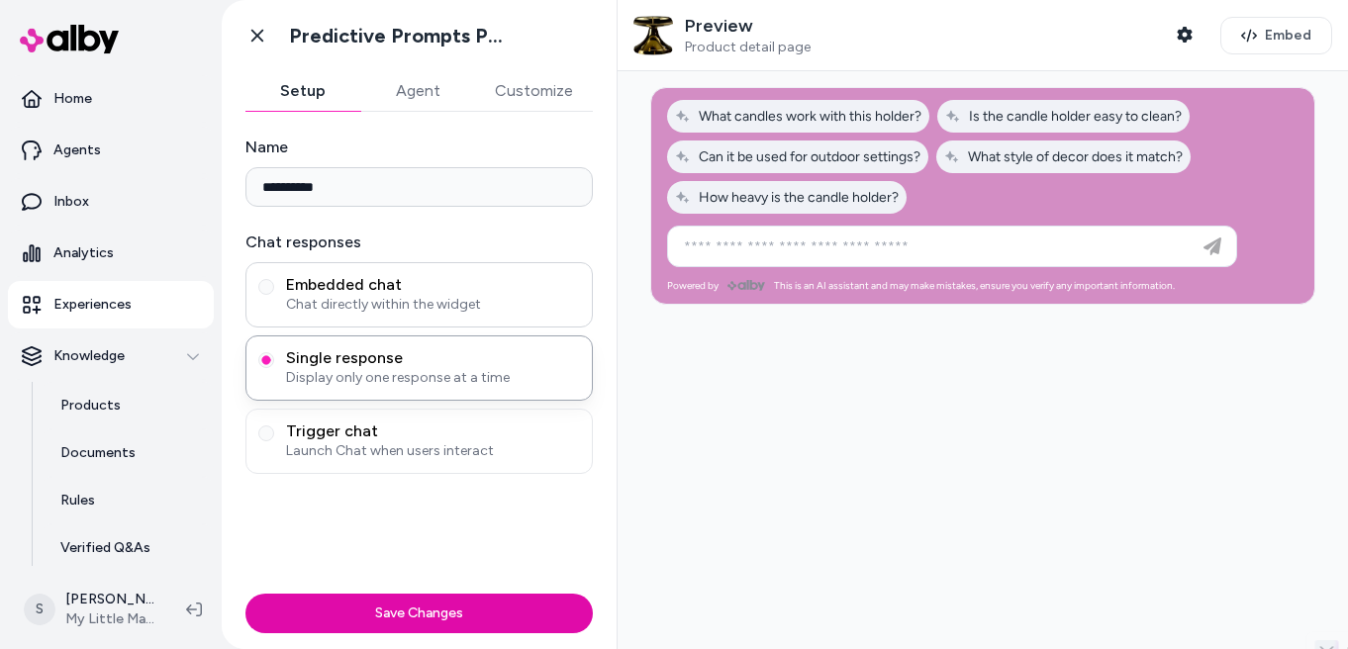
click at [421, 298] on span "Chat directly within the widget" at bounding box center [433, 305] width 294 height 20
click at [274, 295] on button "Embedded chat Chat directly within the widget" at bounding box center [266, 287] width 16 height 16
click at [429, 428] on span "Trigger chat" at bounding box center [433, 432] width 294 height 20
click at [274, 428] on button "Trigger chat Launch Chat when users interact" at bounding box center [266, 434] width 16 height 16
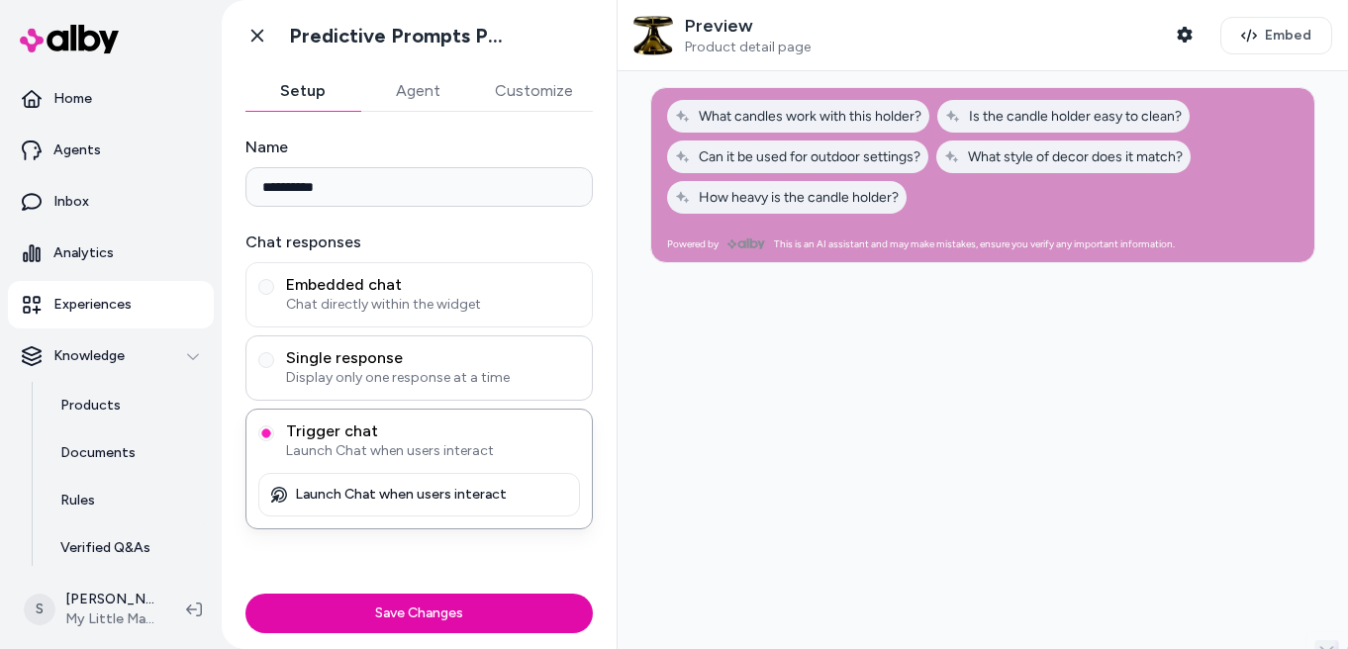
click at [430, 363] on span "Single response" at bounding box center [433, 358] width 294 height 20
click at [274, 363] on button "Single response Display only one response at a time" at bounding box center [266, 360] width 16 height 16
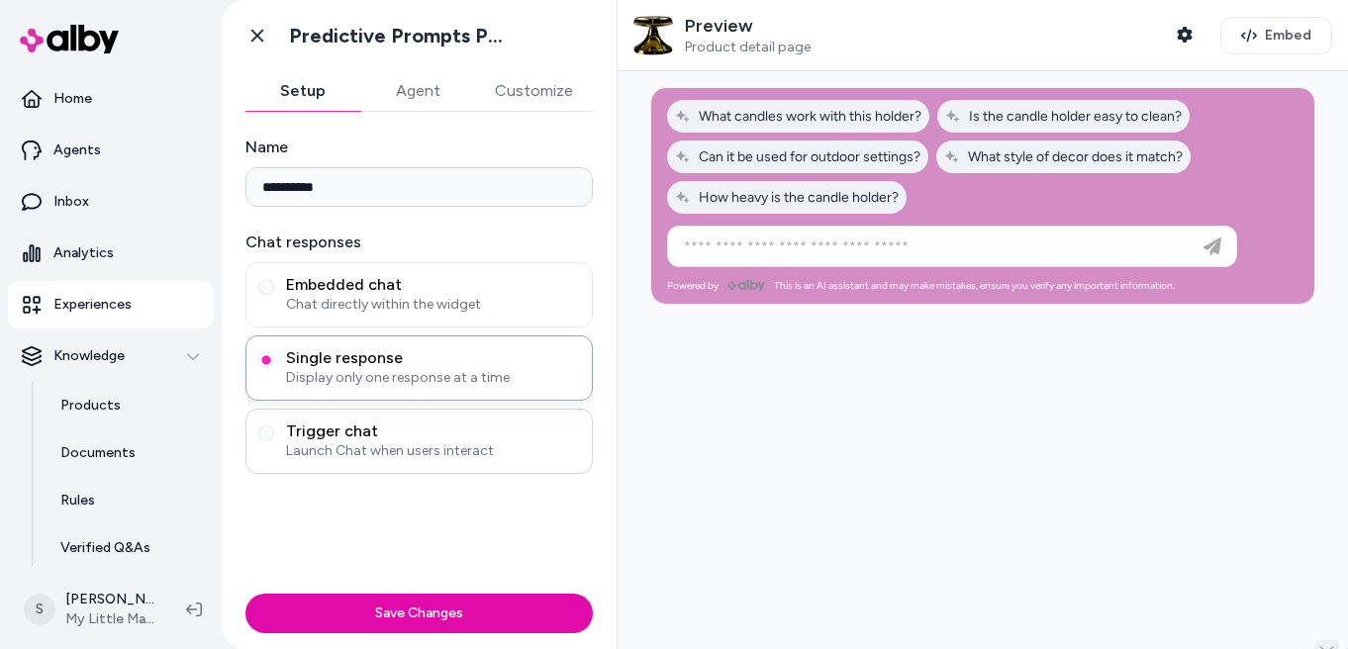
click at [412, 456] on span "Launch Chat when users interact" at bounding box center [433, 451] width 294 height 20
click at [274, 441] on button "Trigger chat Launch Chat when users interact" at bounding box center [266, 434] width 16 height 16
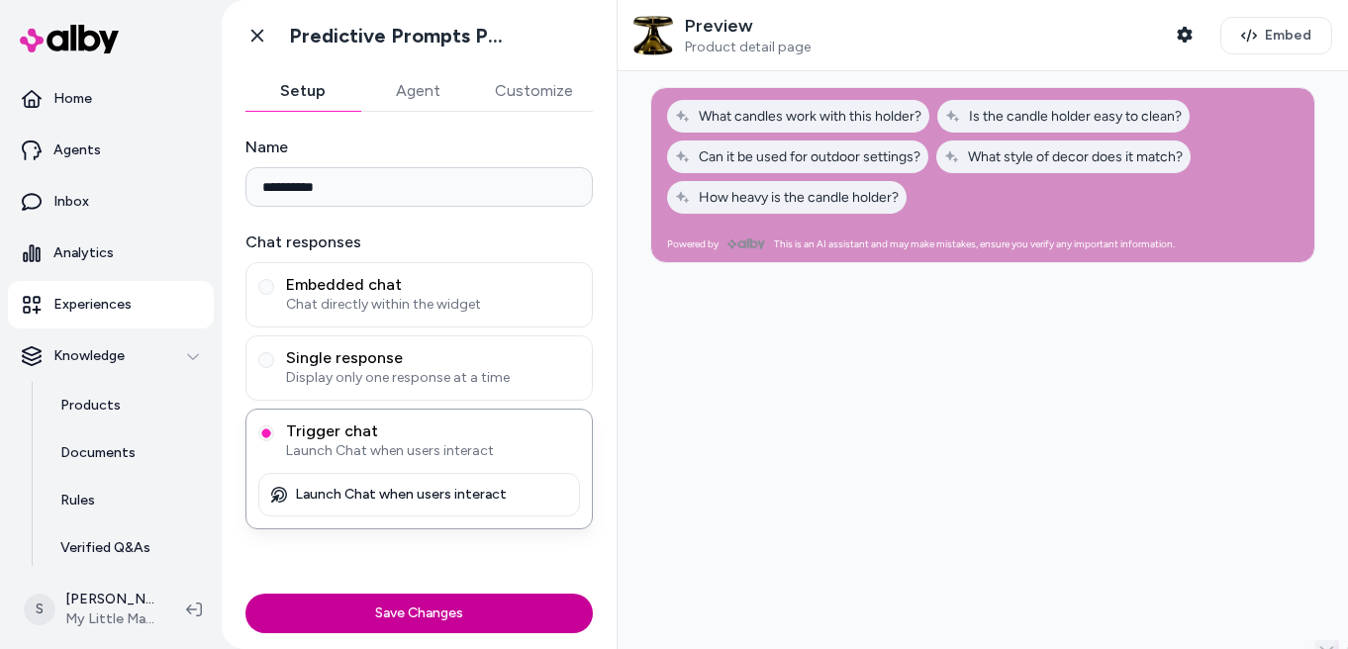
click at [462, 613] on button "Save Changes" at bounding box center [418, 614] width 347 height 40
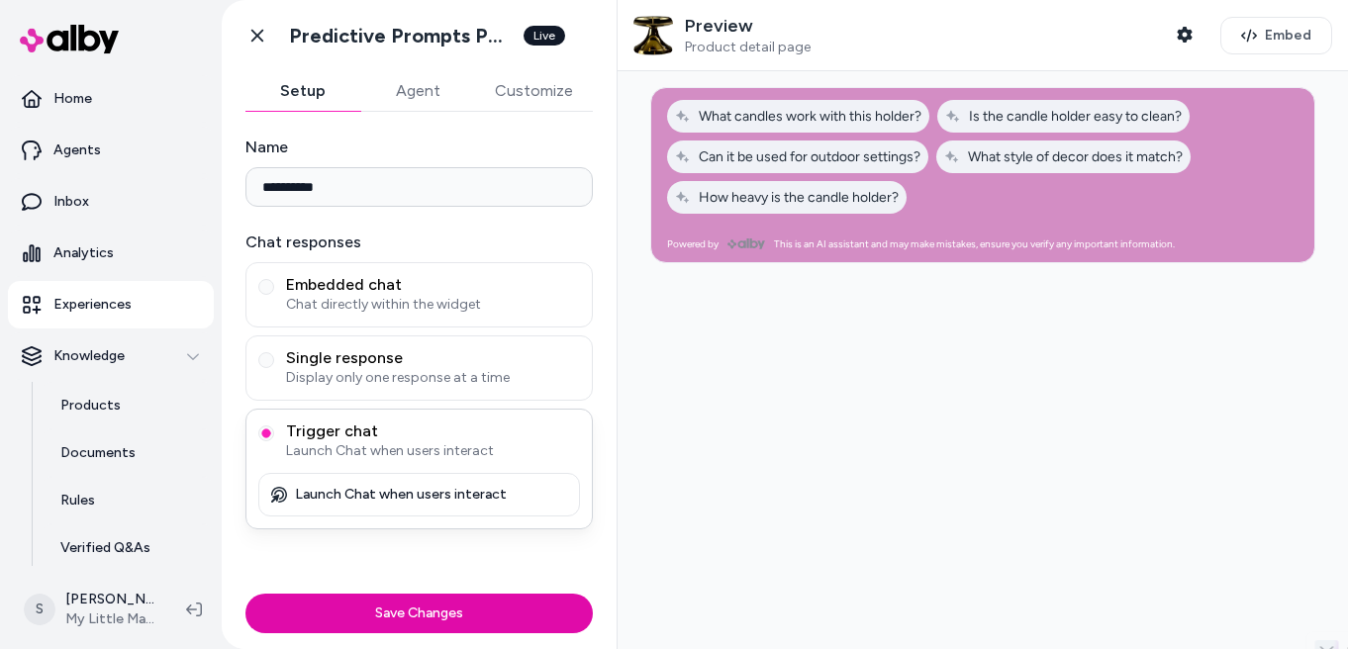
click at [451, 496] on p "Launch Chat when users interact" at bounding box center [401, 495] width 212 height 18
click at [272, 484] on div "Launch Chat when users interact" at bounding box center [419, 495] width 322 height 44
click at [350, 494] on p "Launch Chat when users interact" at bounding box center [401, 495] width 212 height 18
click at [966, 215] on div at bounding box center [982, 157] width 663 height 138
click at [1055, 238] on div "Powered by This is an AI assistant and may make mistakes, ensure you verify any…" at bounding box center [982, 175] width 665 height 176
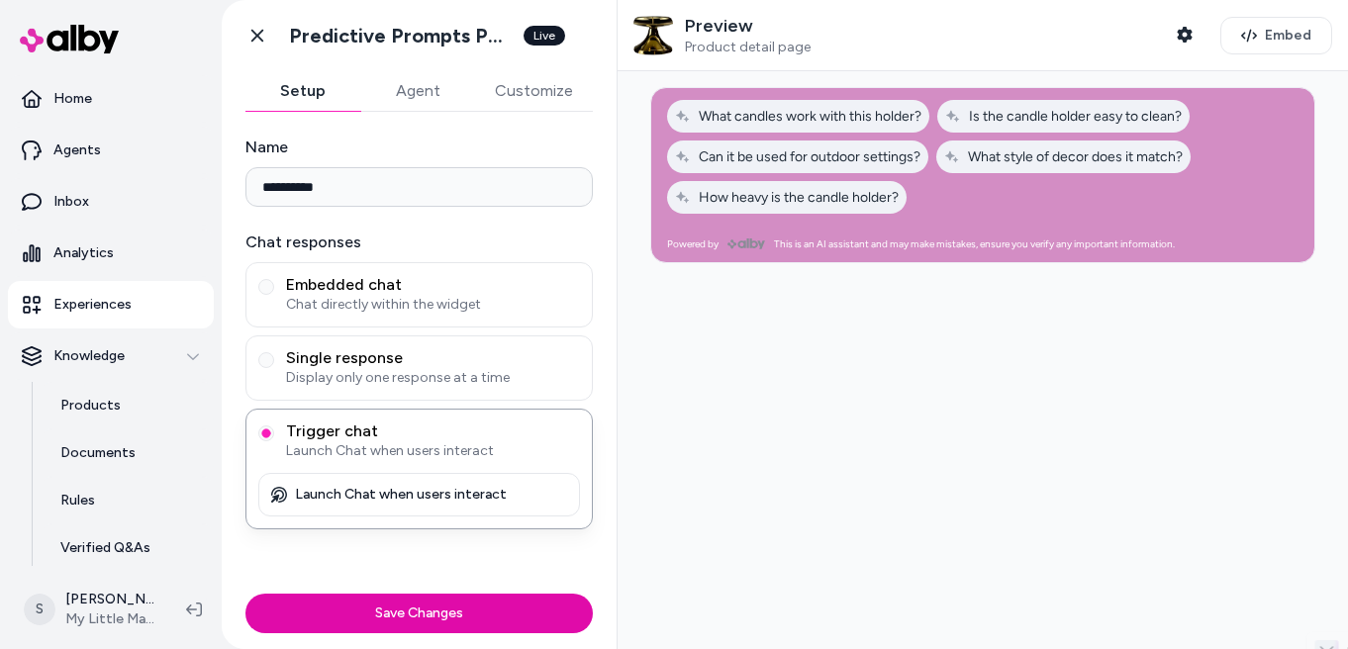
click at [1079, 212] on div at bounding box center [982, 157] width 663 height 138
click at [998, 209] on div at bounding box center [982, 157] width 663 height 138
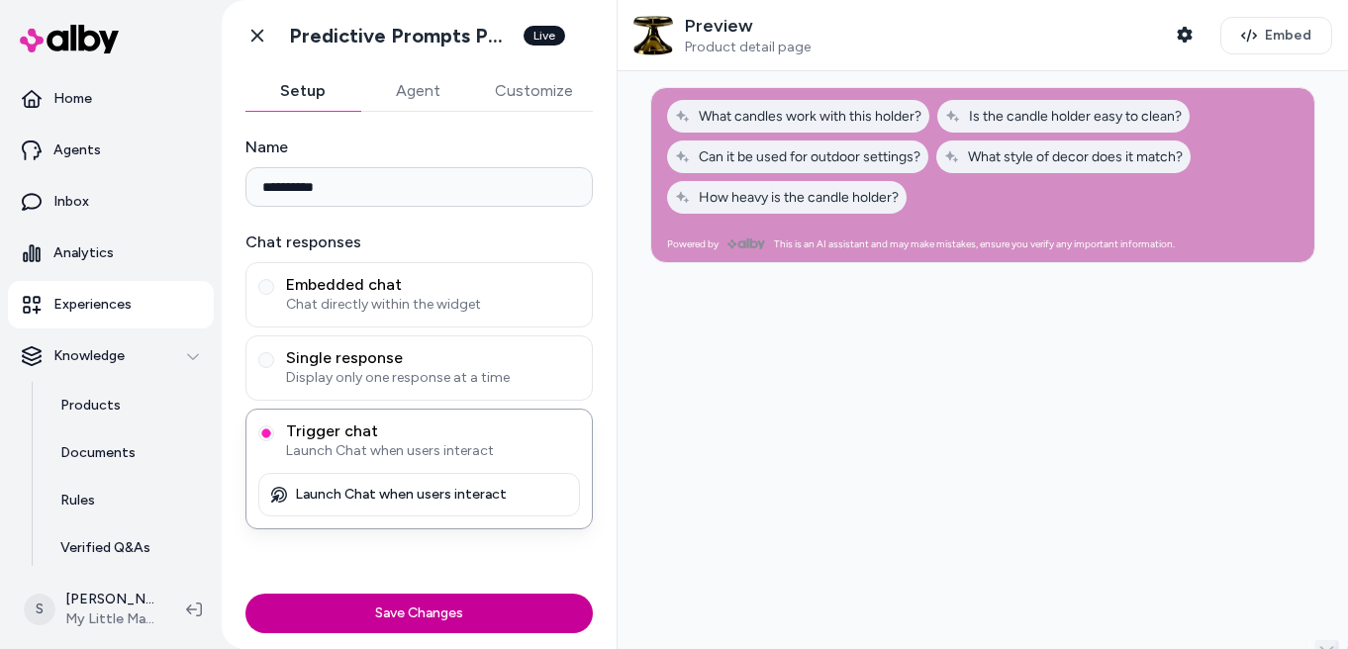
click at [407, 625] on button "Save Changes" at bounding box center [418, 614] width 347 height 40
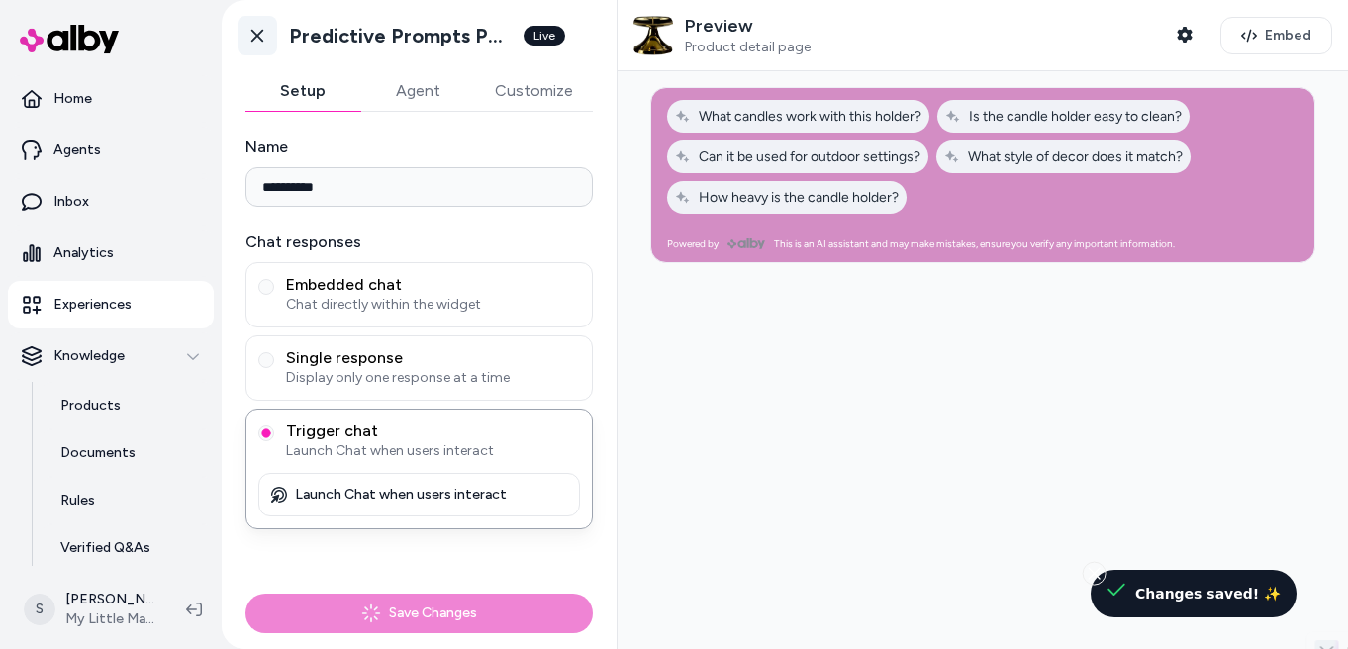
click at [260, 34] on icon at bounding box center [257, 36] width 20 height 20
